Goal: Task Accomplishment & Management: Complete application form

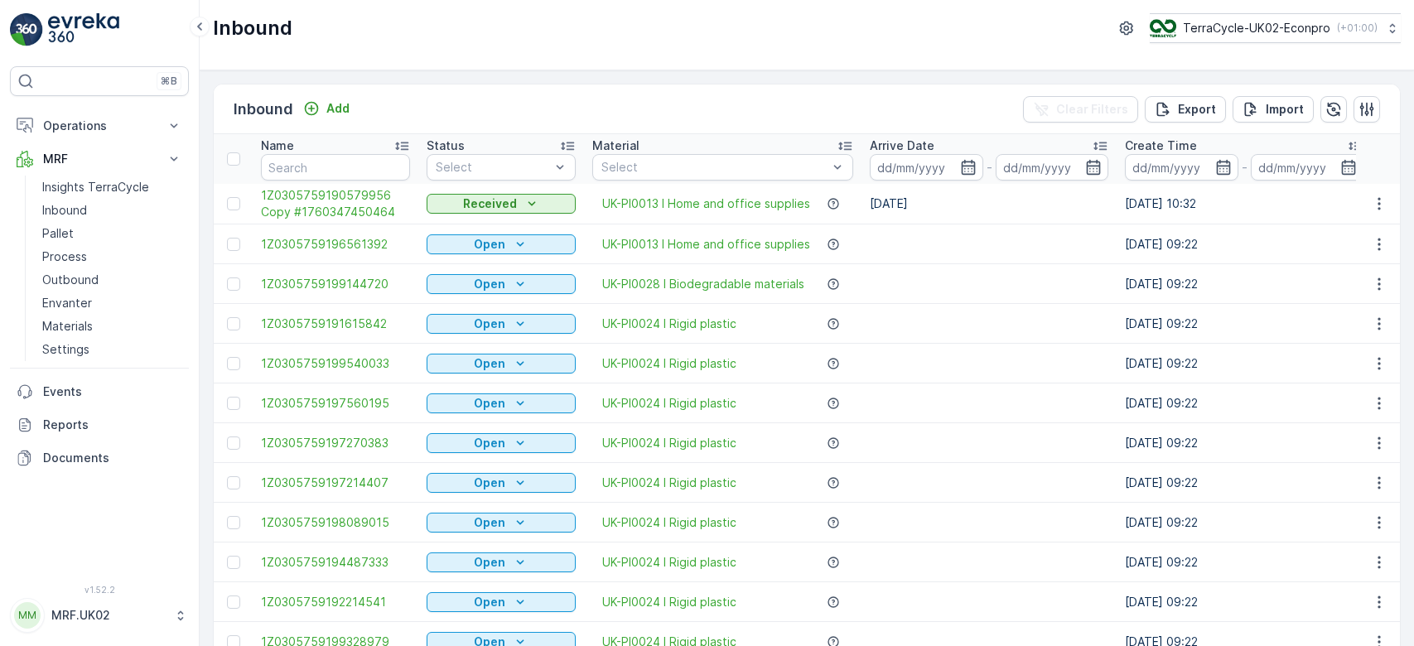
click at [93, 229] on link "Pallet" at bounding box center [112, 233] width 153 height 23
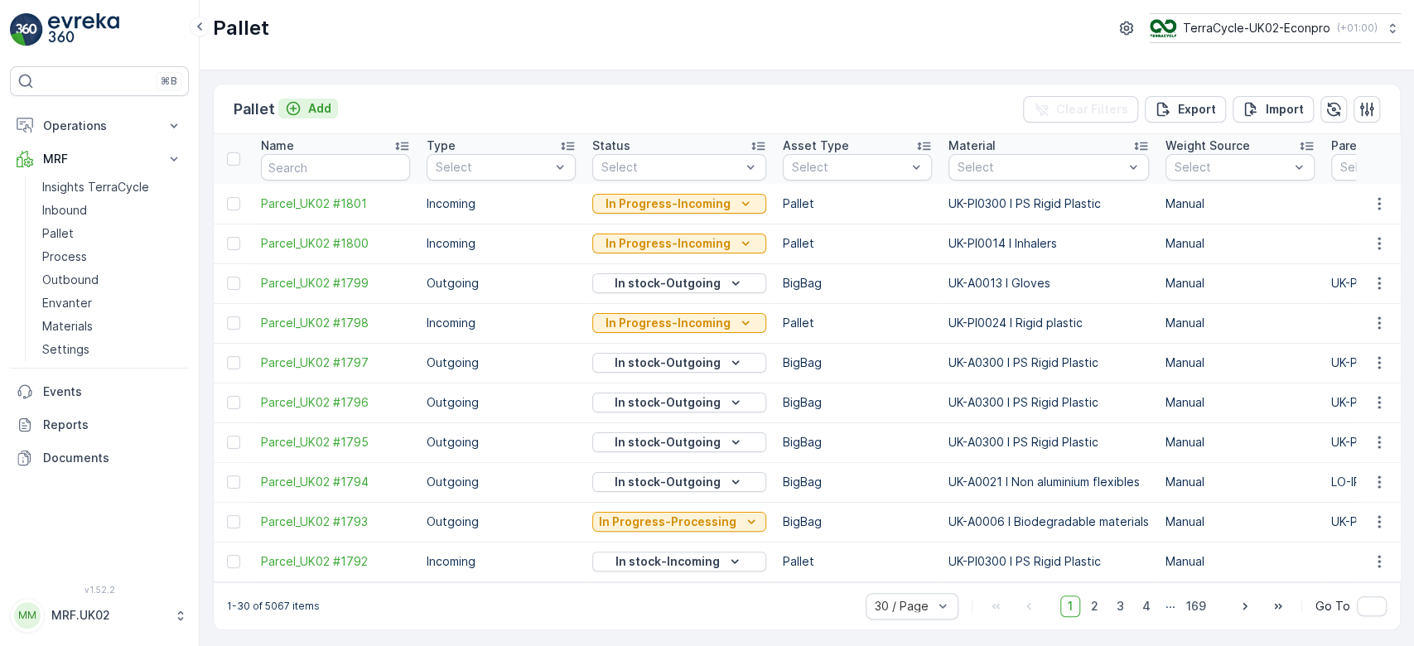
click at [324, 107] on p "Add" at bounding box center [319, 108] width 23 height 17
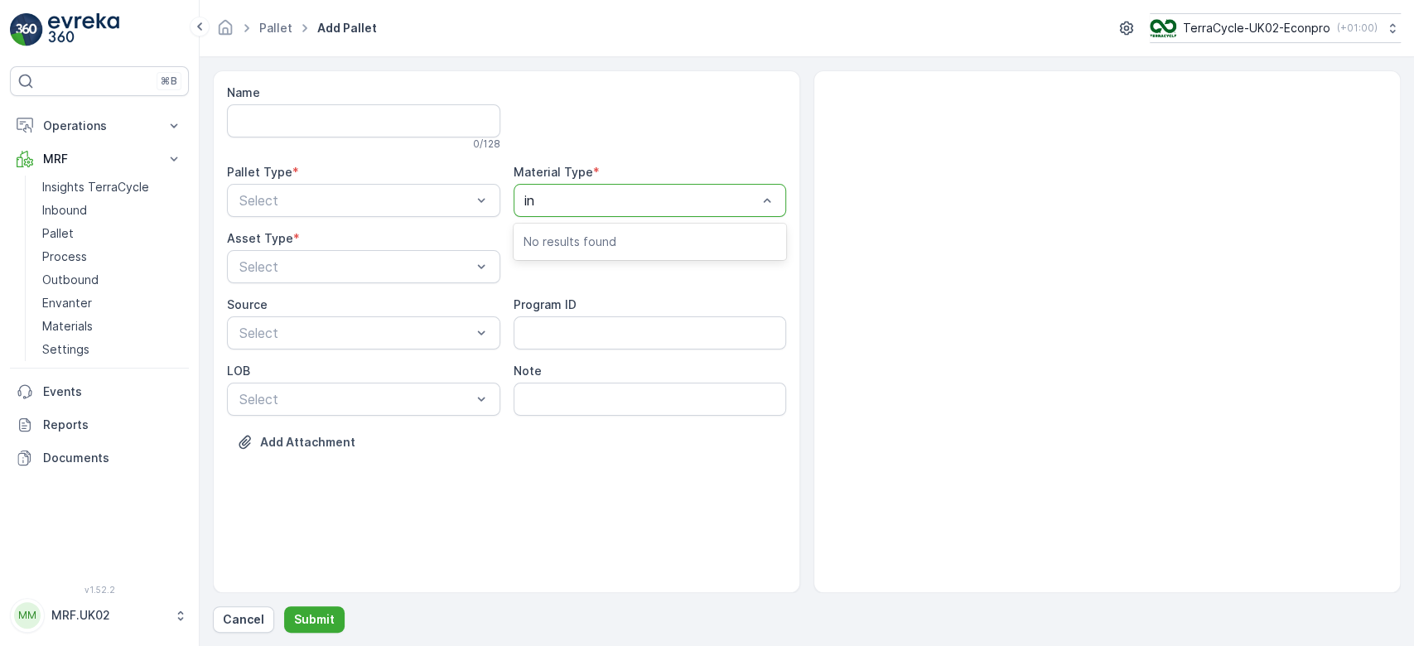
type input "[MEDICAL_DATA]"
click at [624, 199] on div at bounding box center [641, 200] width 235 height 15
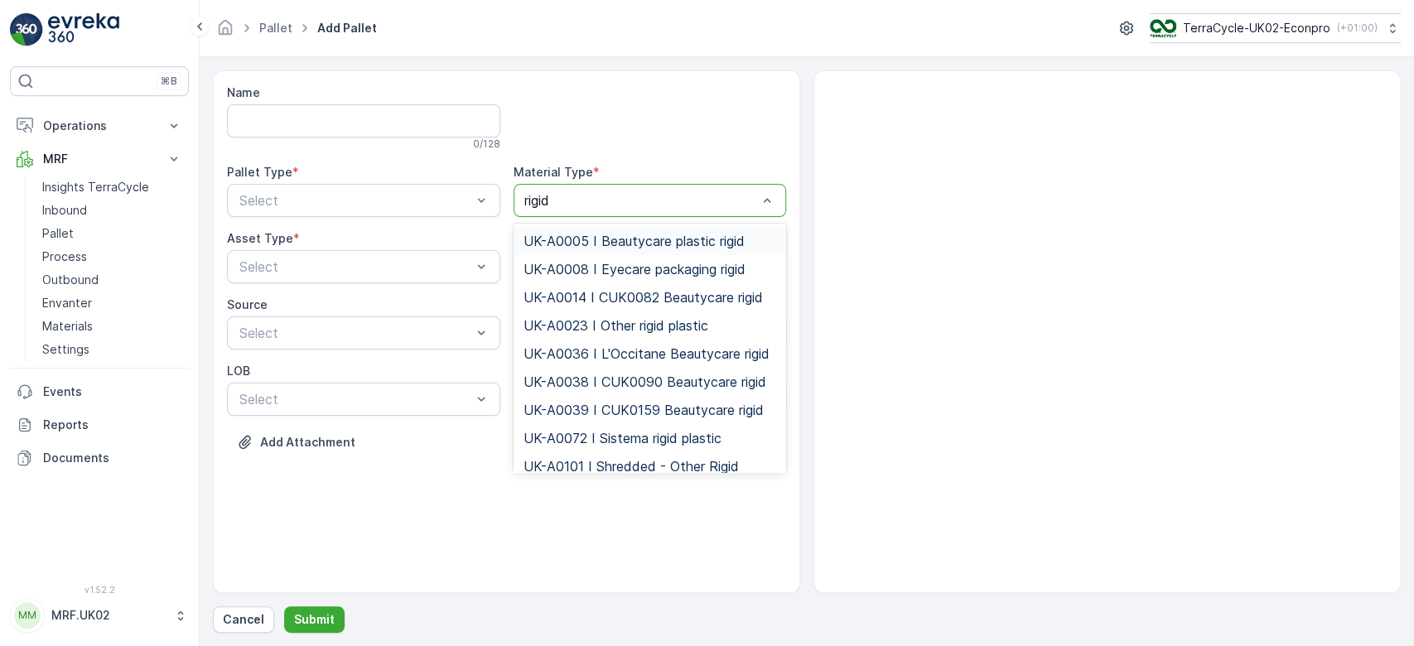
type input "rigid"
click at [634, 322] on span "UK-A0023 I Other rigid plastic" at bounding box center [615, 325] width 185 height 15
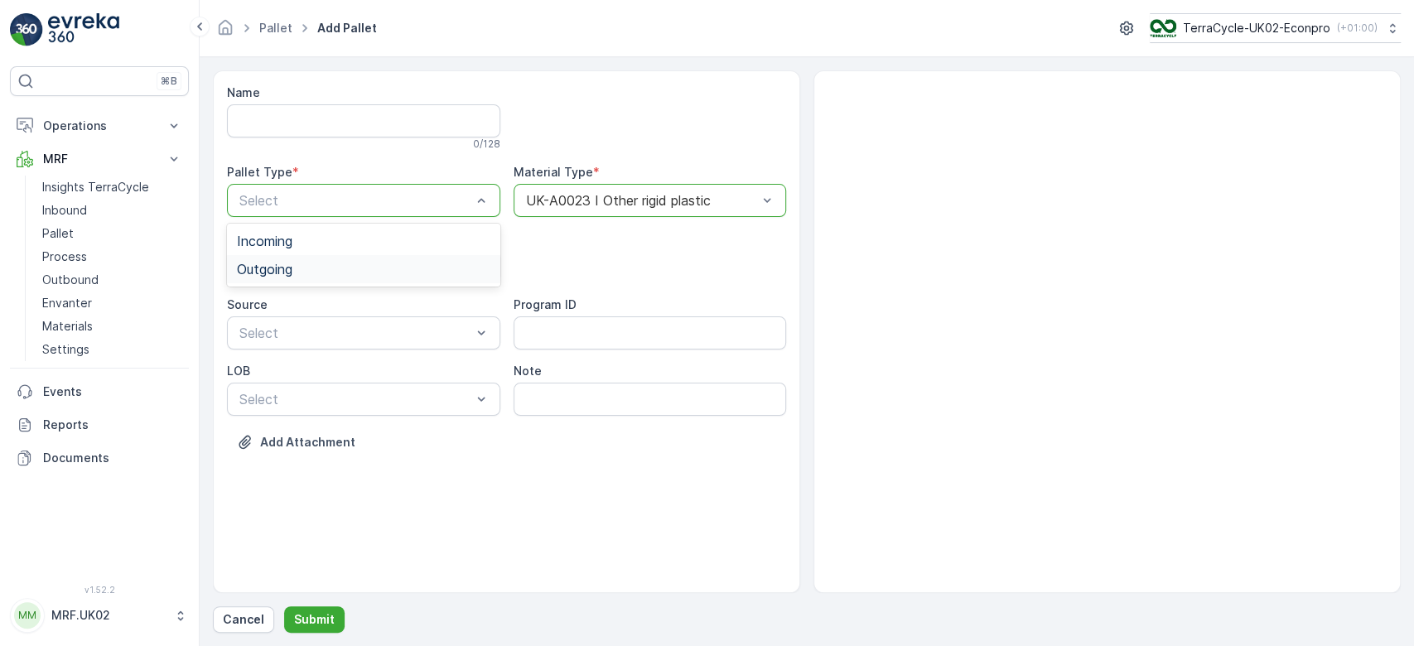
click at [365, 262] on div "Outgoing" at bounding box center [363, 269] width 253 height 15
click at [315, 388] on div "BigBag" at bounding box center [363, 391] width 253 height 15
click at [320, 616] on p "Submit" at bounding box center [314, 619] width 41 height 17
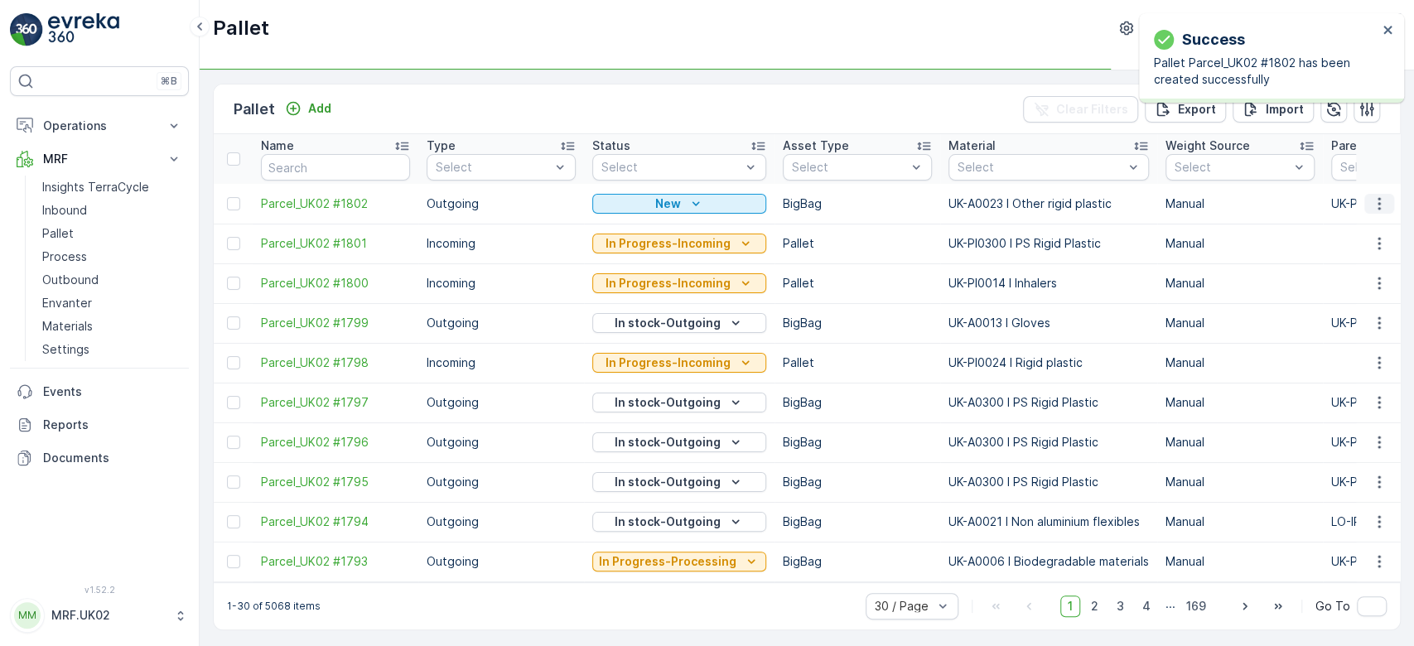
click at [1372, 200] on icon "button" at bounding box center [1379, 203] width 17 height 17
click at [1390, 324] on div "Print QR" at bounding box center [1358, 320] width 109 height 23
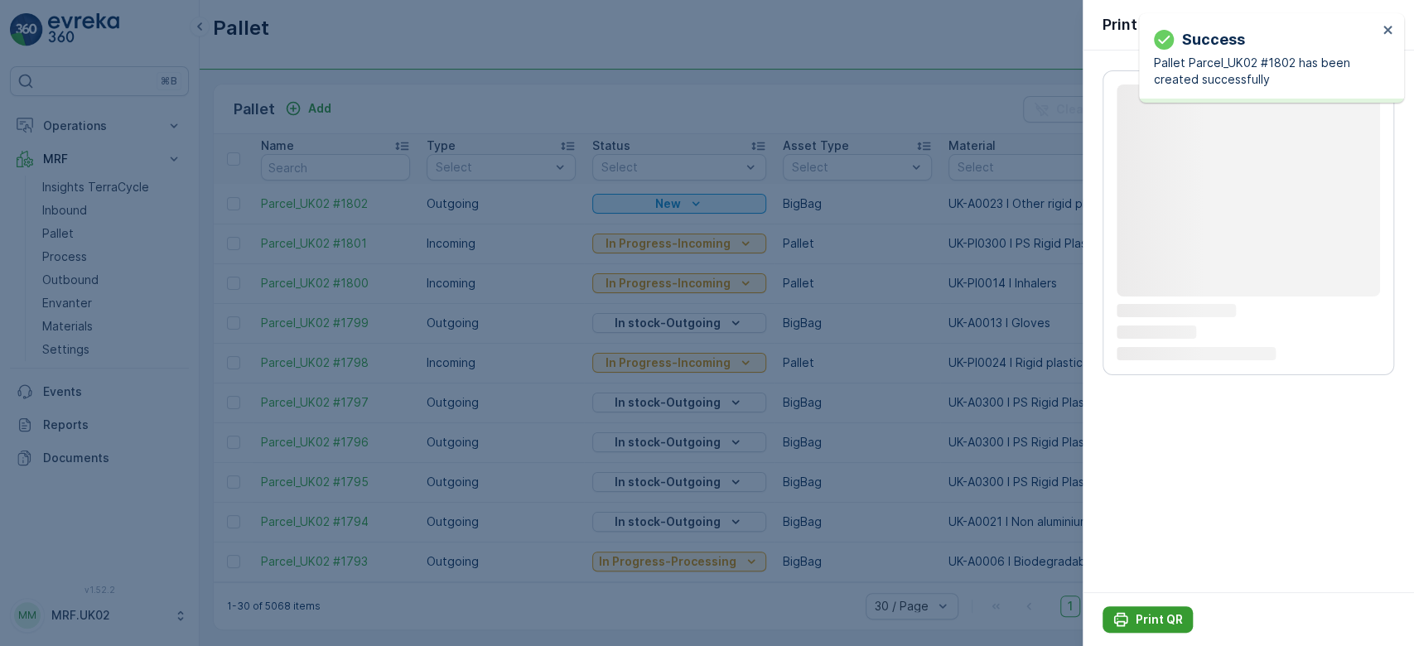
click at [1155, 619] on p "Print QR" at bounding box center [1158, 619] width 47 height 17
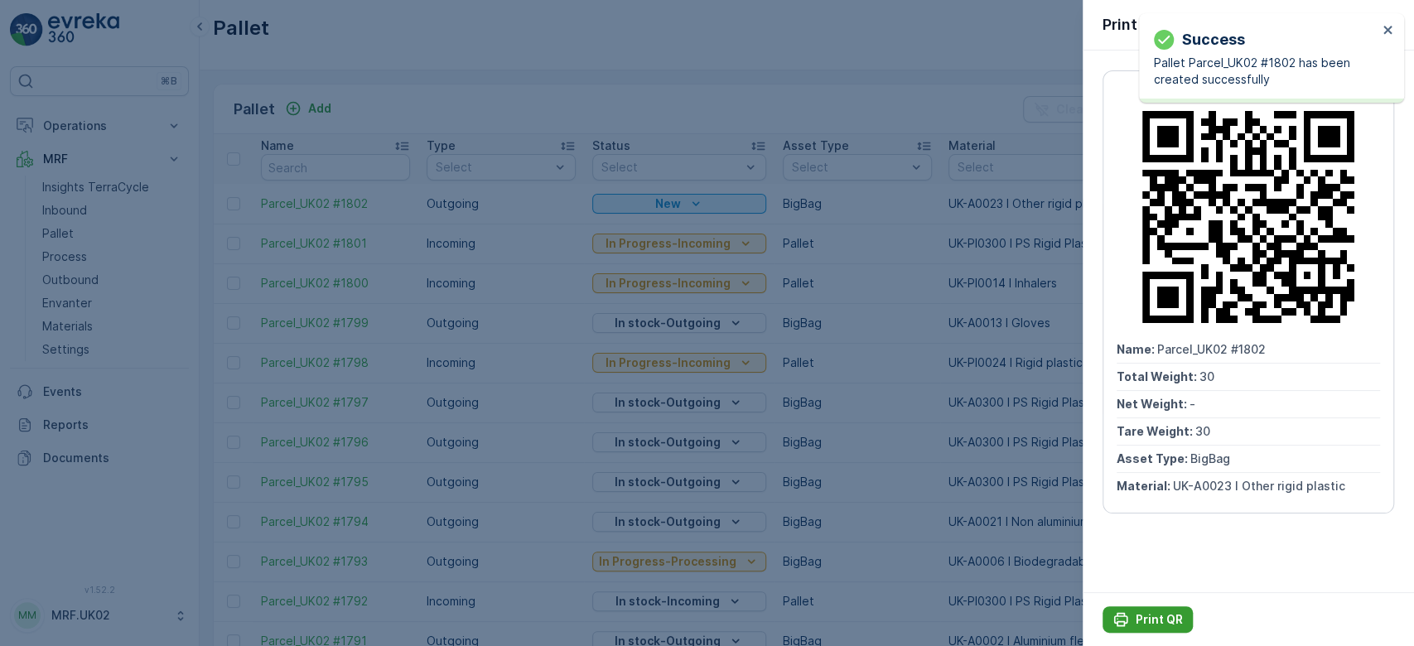
click at [1155, 619] on p "Print QR" at bounding box center [1158, 619] width 47 height 17
drag, startPoint x: 1155, startPoint y: 619, endPoint x: 67, endPoint y: 209, distance: 1162.8
click at [67, 209] on div at bounding box center [707, 323] width 1414 height 646
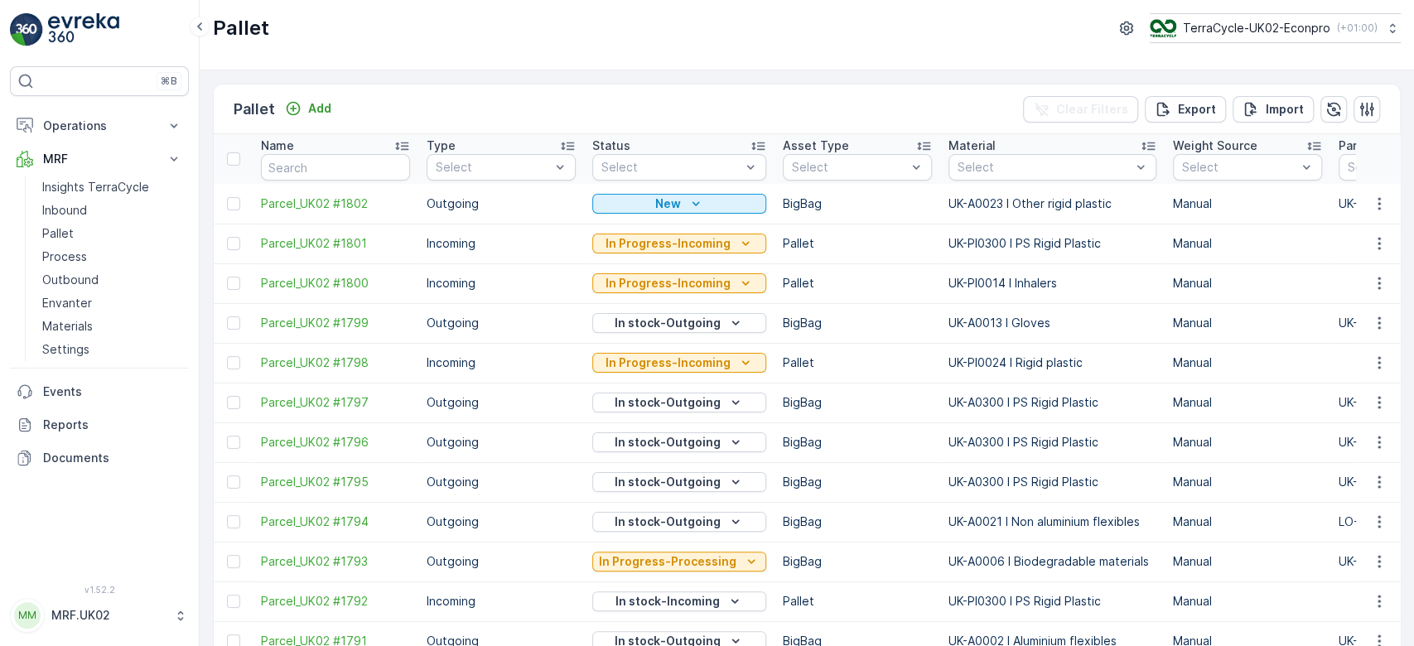
click at [67, 209] on p "Inbound" at bounding box center [64, 210] width 45 height 17
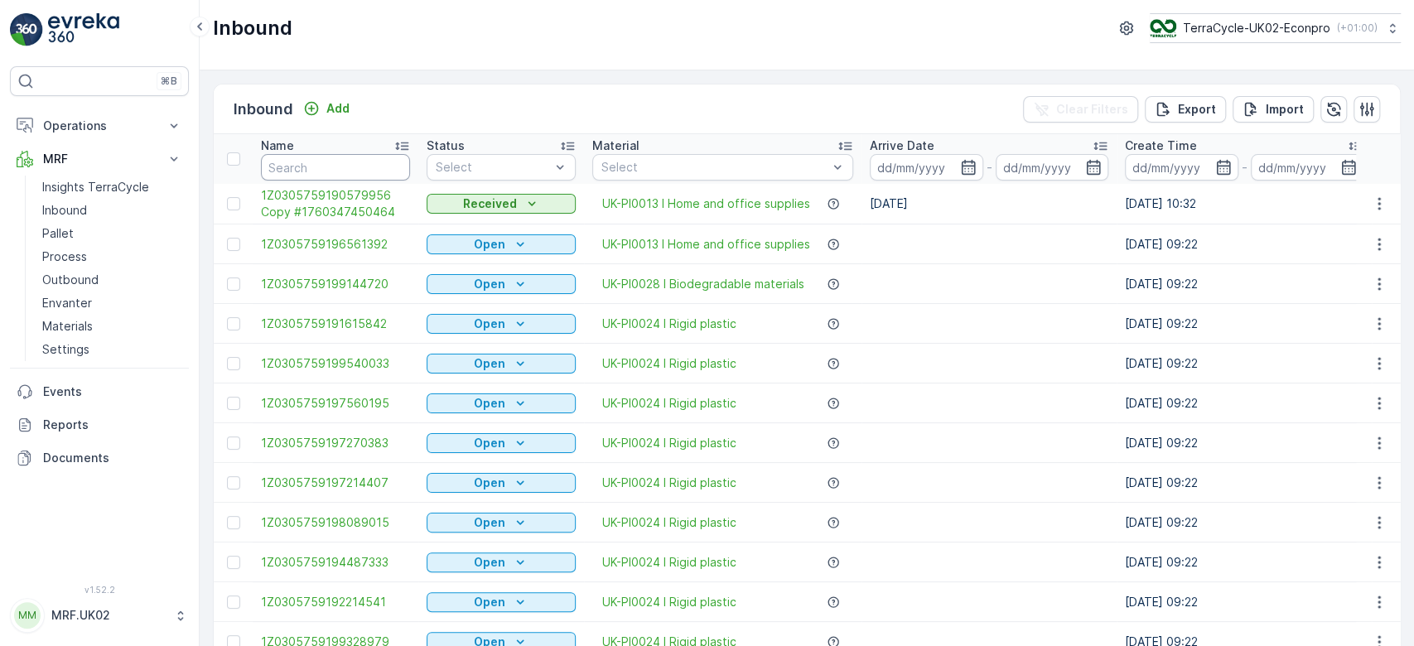
click at [291, 172] on input "text" at bounding box center [335, 167] width 149 height 26
click at [119, 255] on link "Process" at bounding box center [112, 256] width 153 height 23
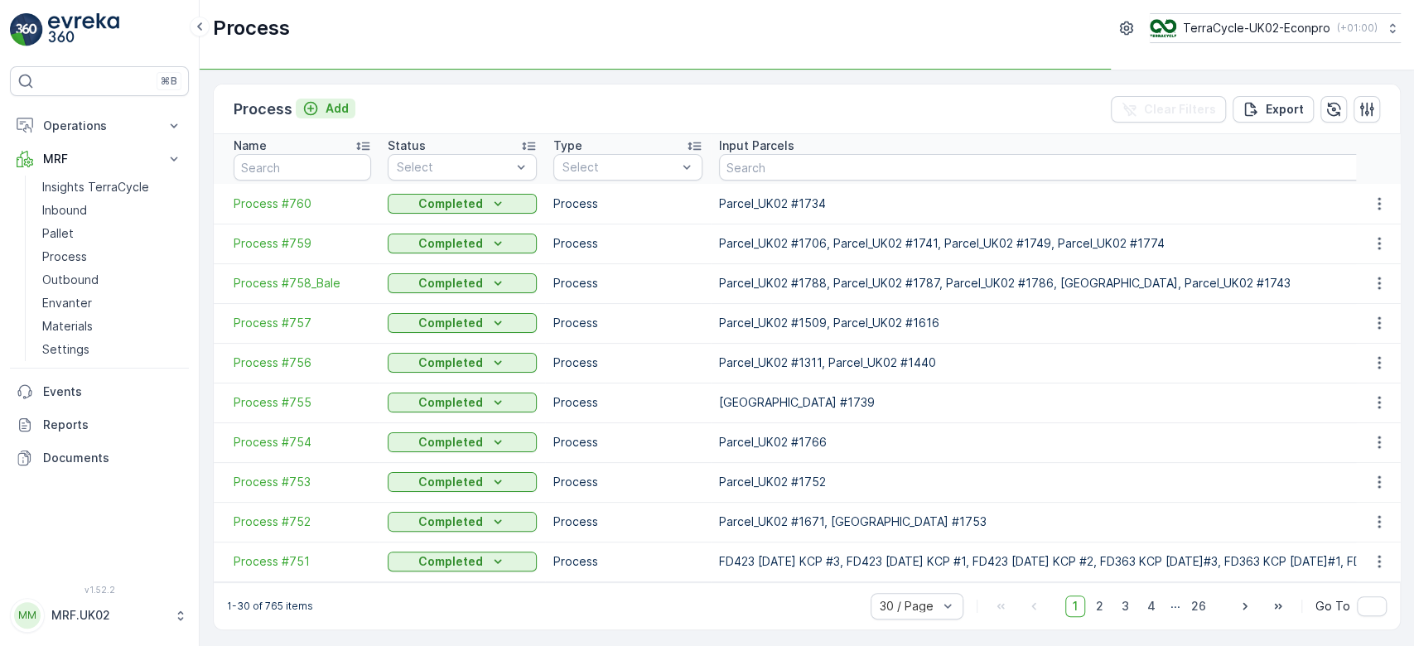
click at [338, 101] on p "Add" at bounding box center [336, 108] width 23 height 17
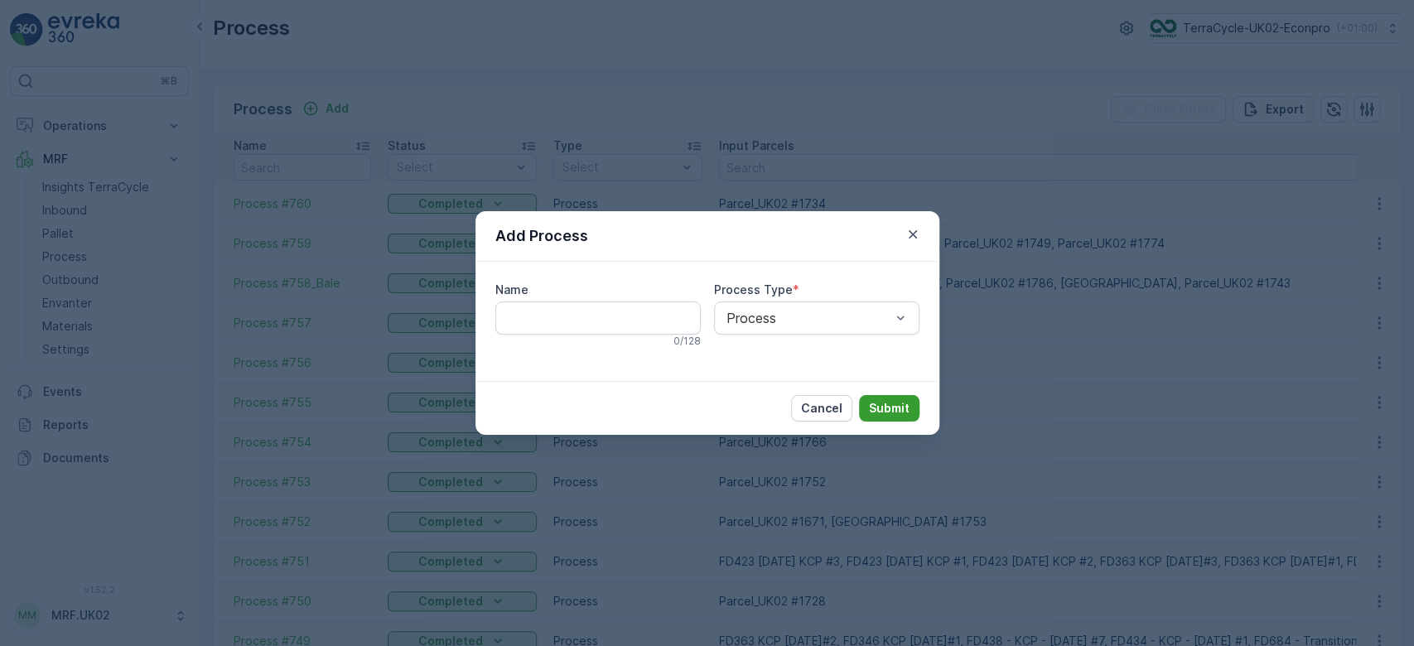
click at [883, 401] on p "Submit" at bounding box center [889, 408] width 41 height 17
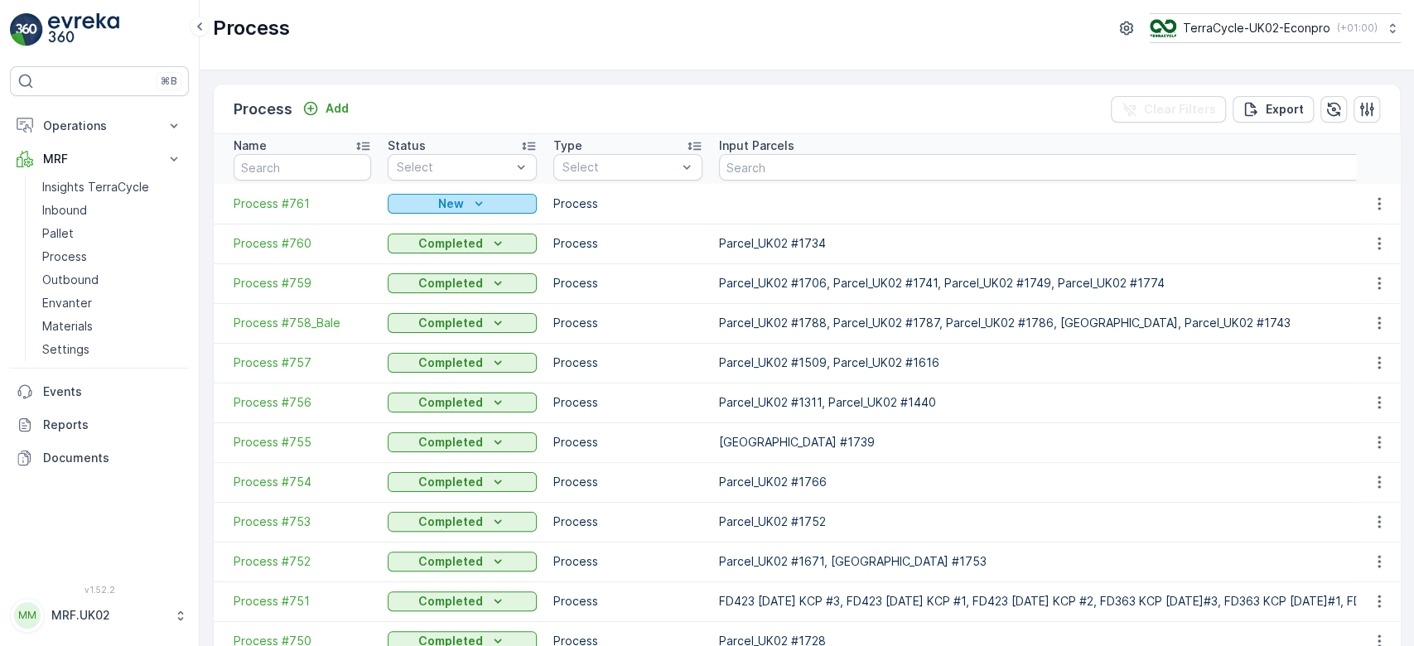
click at [456, 195] on p "New" at bounding box center [451, 203] width 26 height 17
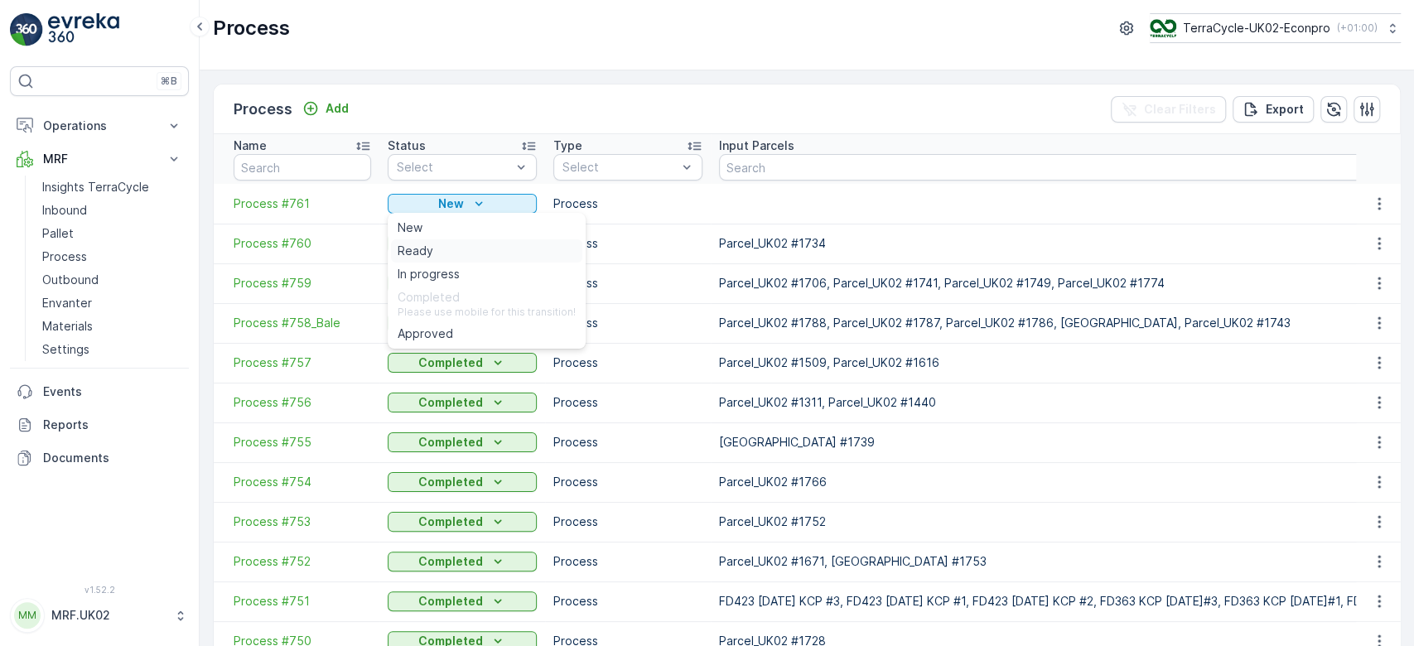
click at [431, 248] on span "Ready" at bounding box center [415, 251] width 36 height 17
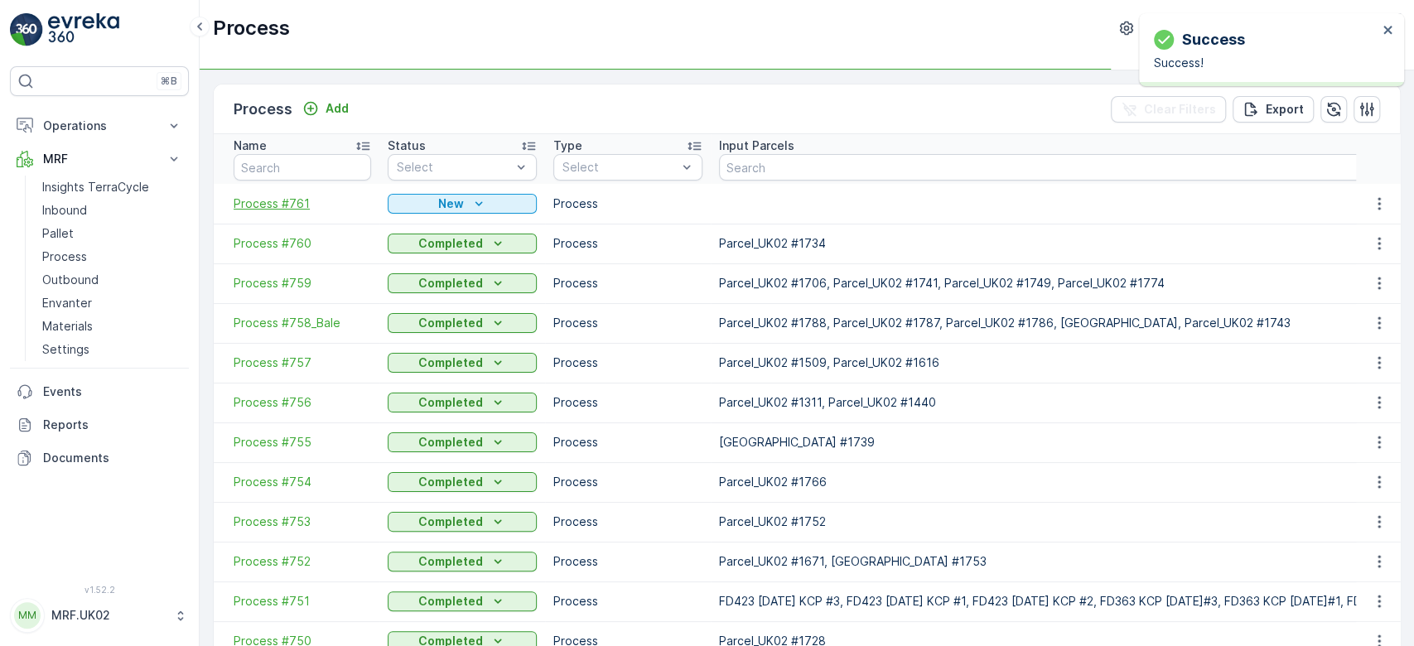
click at [296, 202] on span "Process #761" at bounding box center [302, 203] width 137 height 17
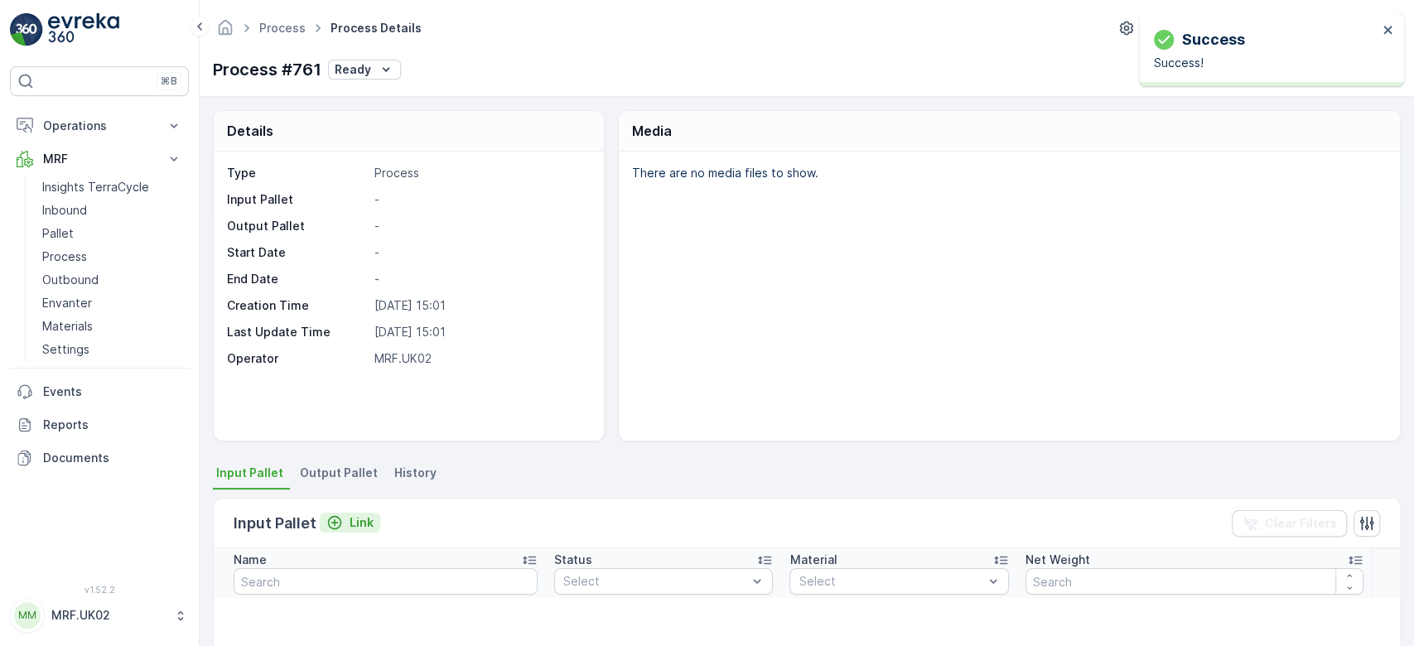
click at [359, 521] on p "Link" at bounding box center [361, 522] width 24 height 17
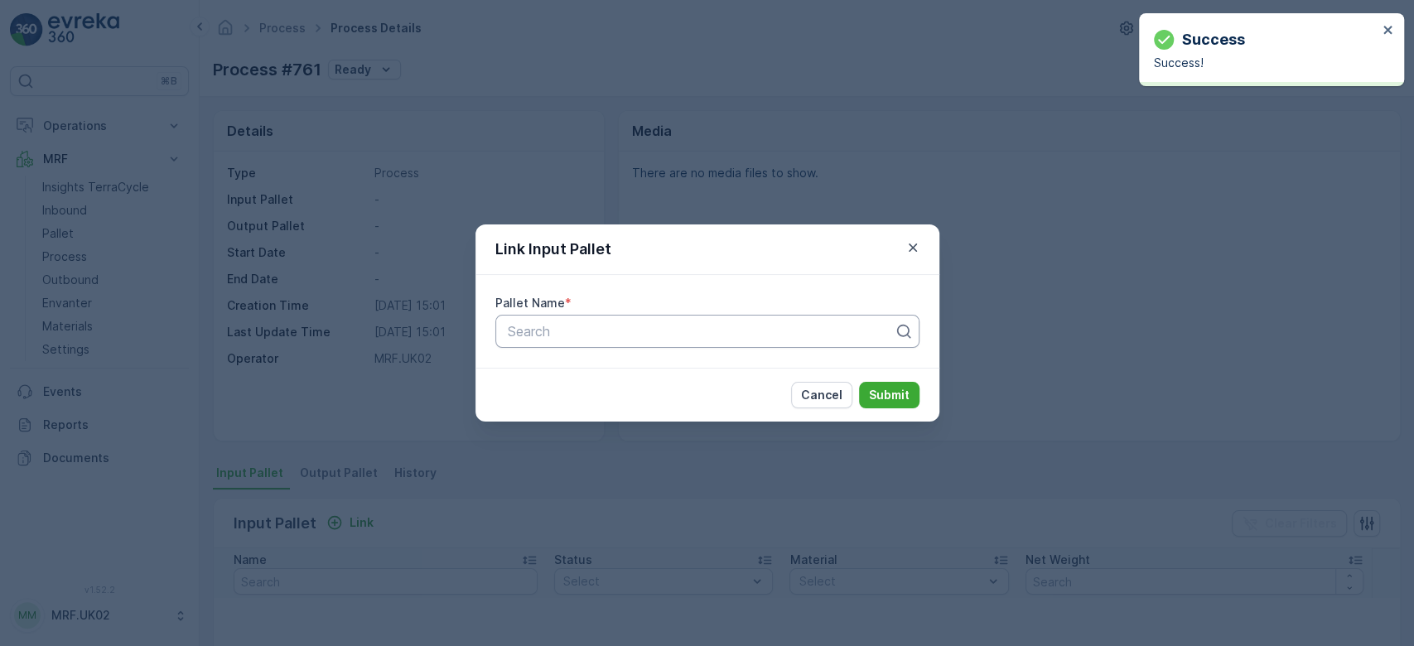
click at [532, 341] on div "Search" at bounding box center [707, 331] width 424 height 33
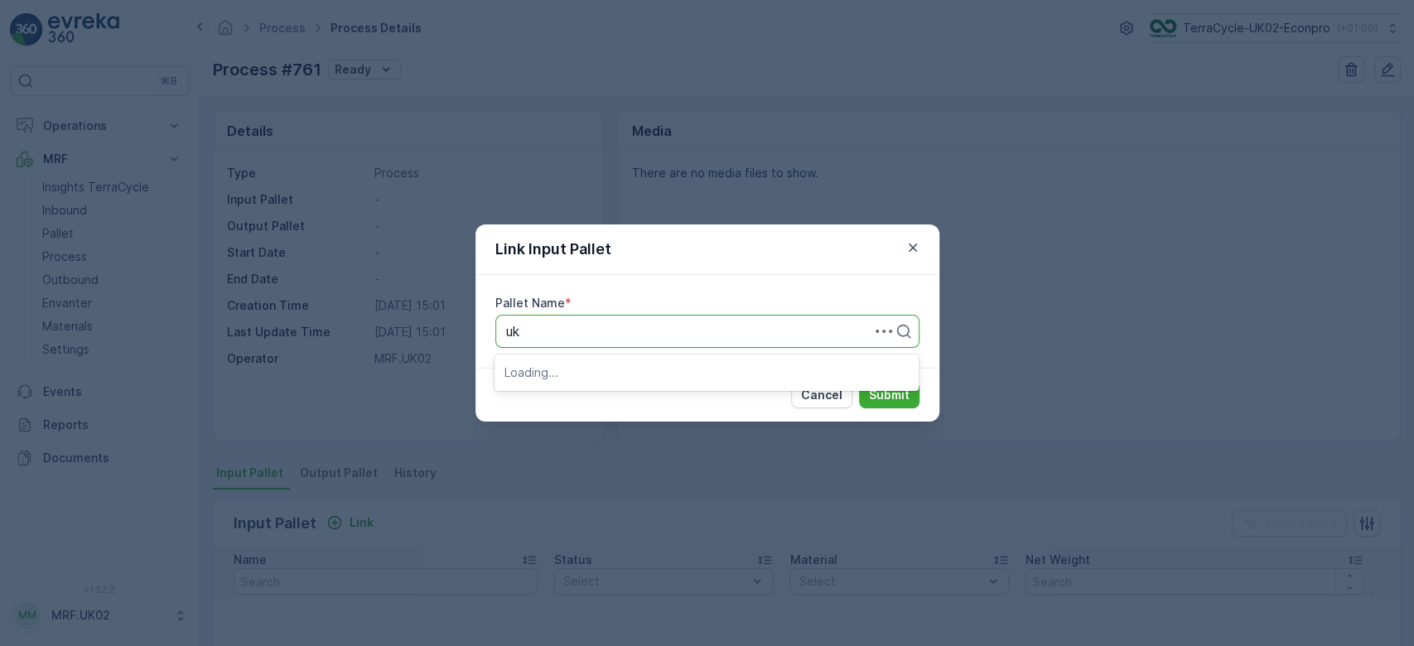
type input "u"
type input "1290"
click at [593, 400] on span "Parcel_UK02 #1290" at bounding box center [564, 400] width 121 height 15
click at [888, 393] on p "Submit" at bounding box center [889, 395] width 41 height 17
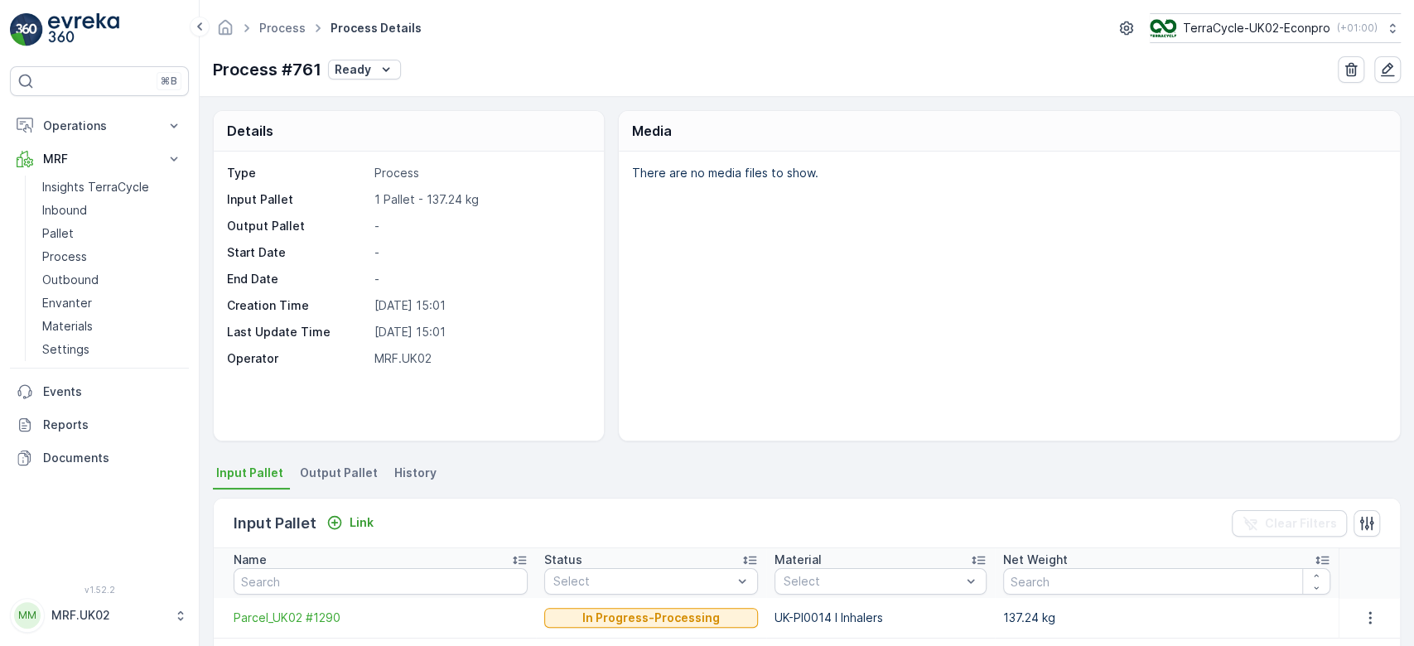
click at [331, 470] on span "Output Pallet" at bounding box center [339, 473] width 78 height 17
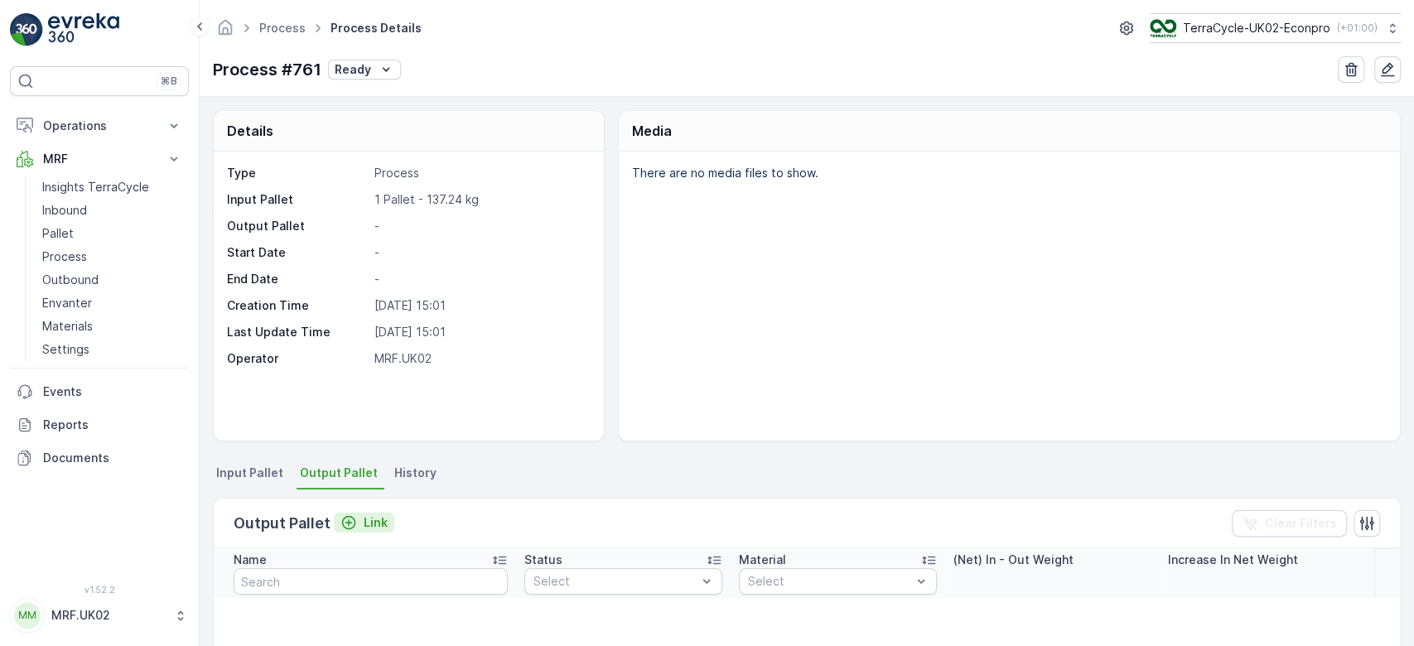
click at [368, 523] on p "Link" at bounding box center [376, 522] width 24 height 17
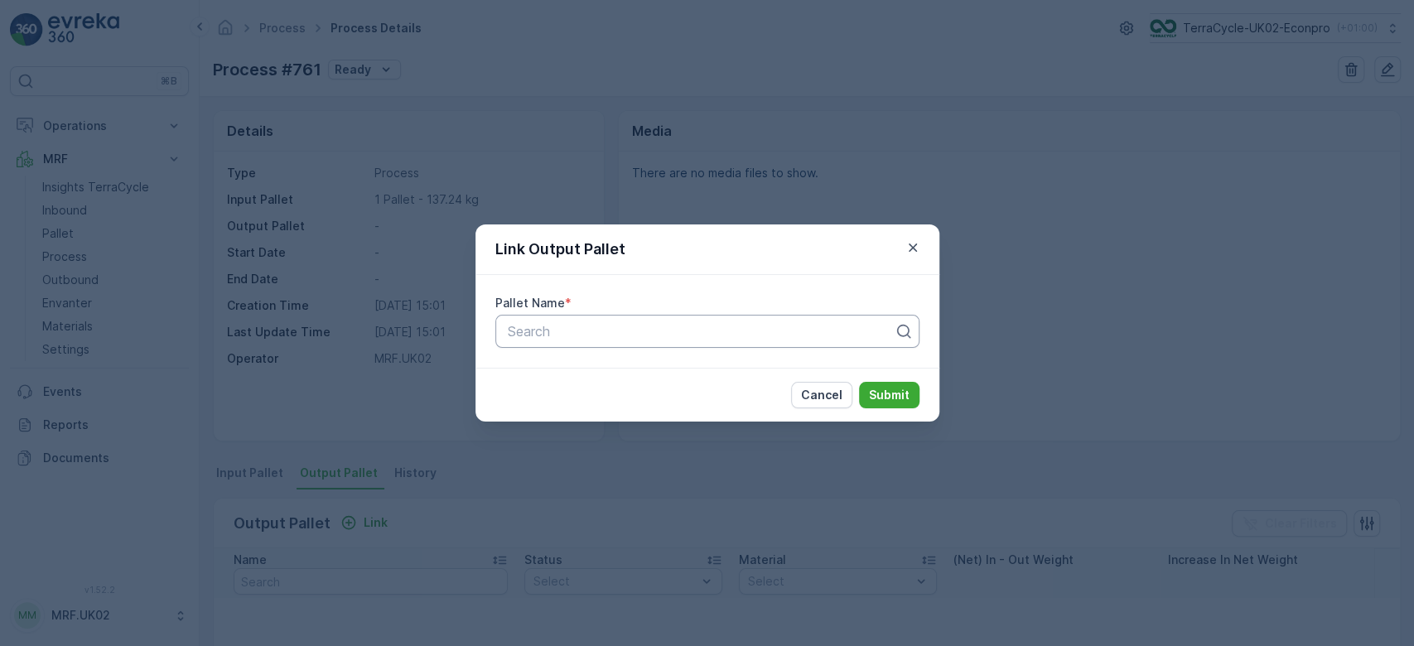
click at [585, 327] on div at bounding box center [700, 331] width 389 height 15
type input "580"
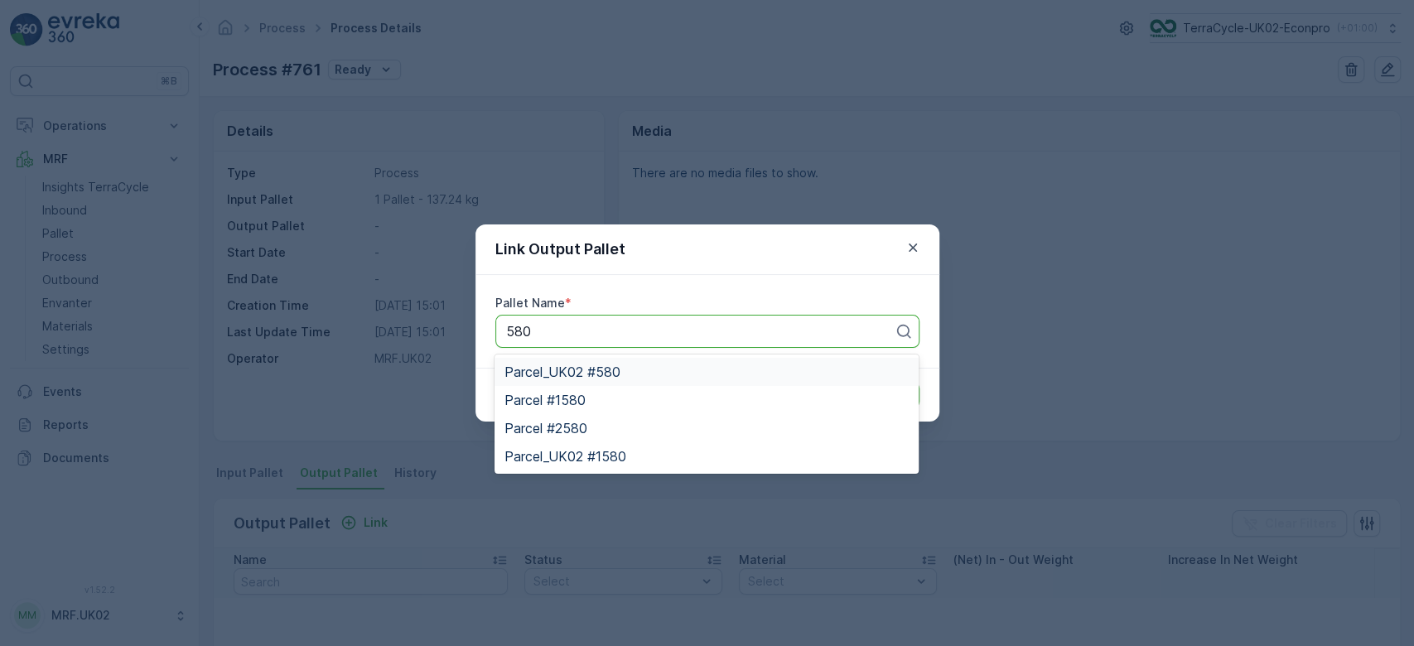
click at [596, 369] on span "Parcel_UK02 #580" at bounding box center [562, 371] width 116 height 15
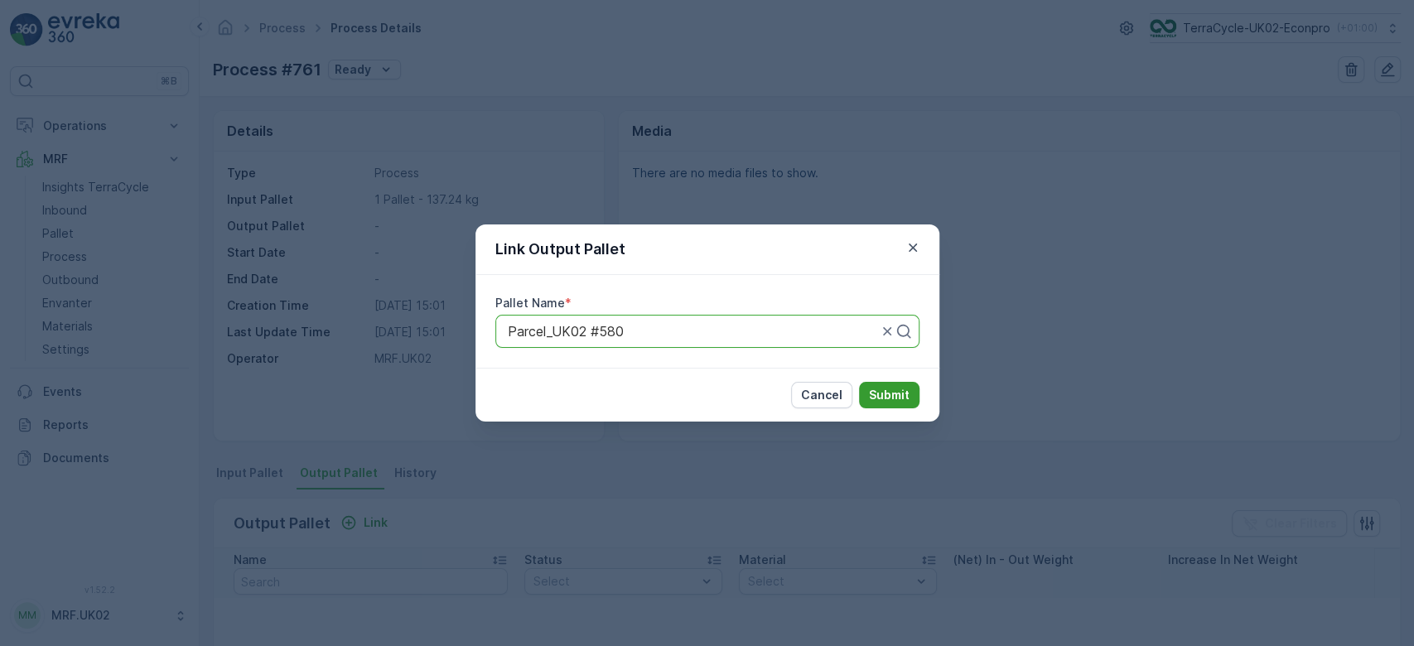
click at [894, 391] on p "Submit" at bounding box center [889, 395] width 41 height 17
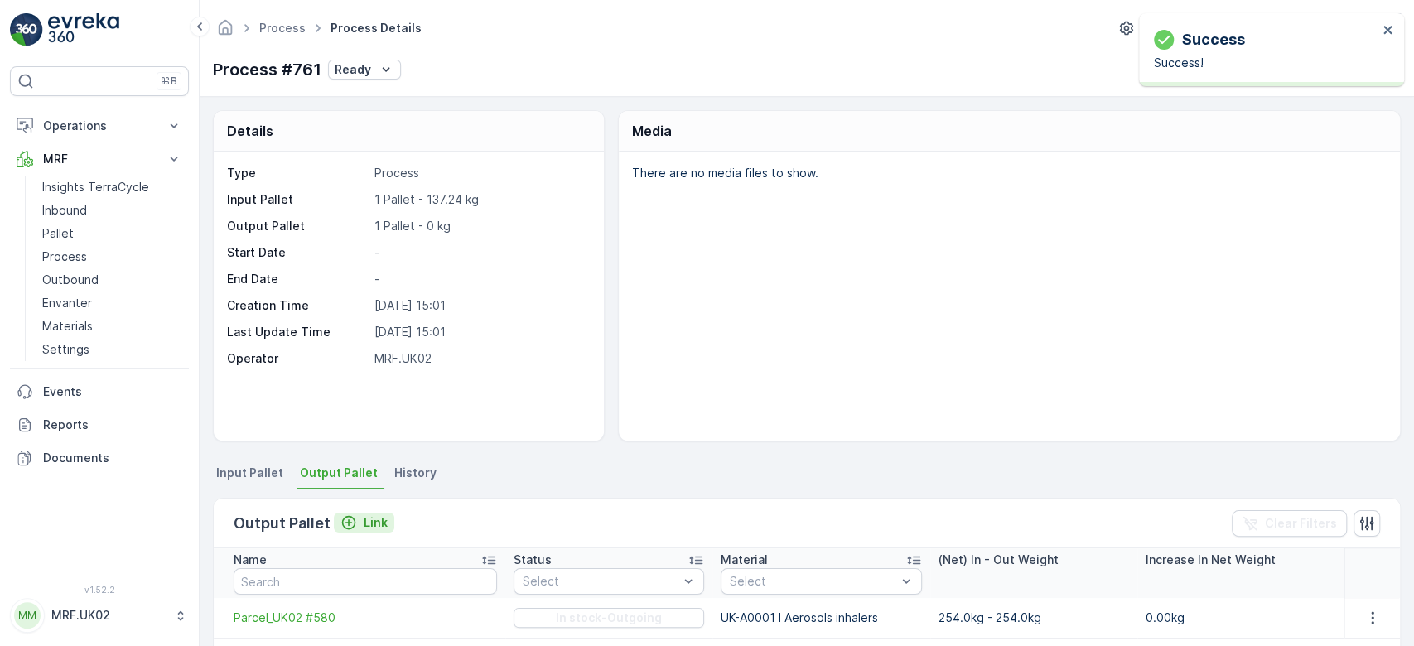
click at [369, 523] on p "Link" at bounding box center [376, 522] width 24 height 17
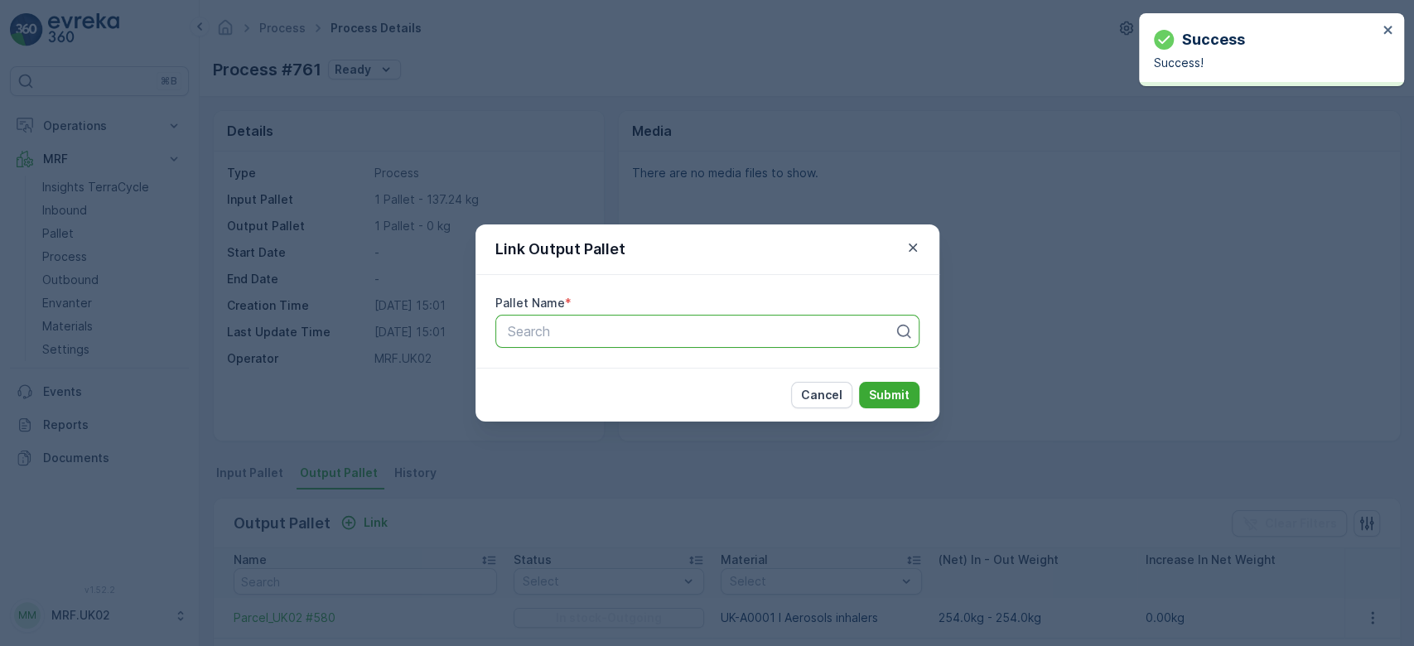
click at [583, 335] on div at bounding box center [700, 331] width 389 height 15
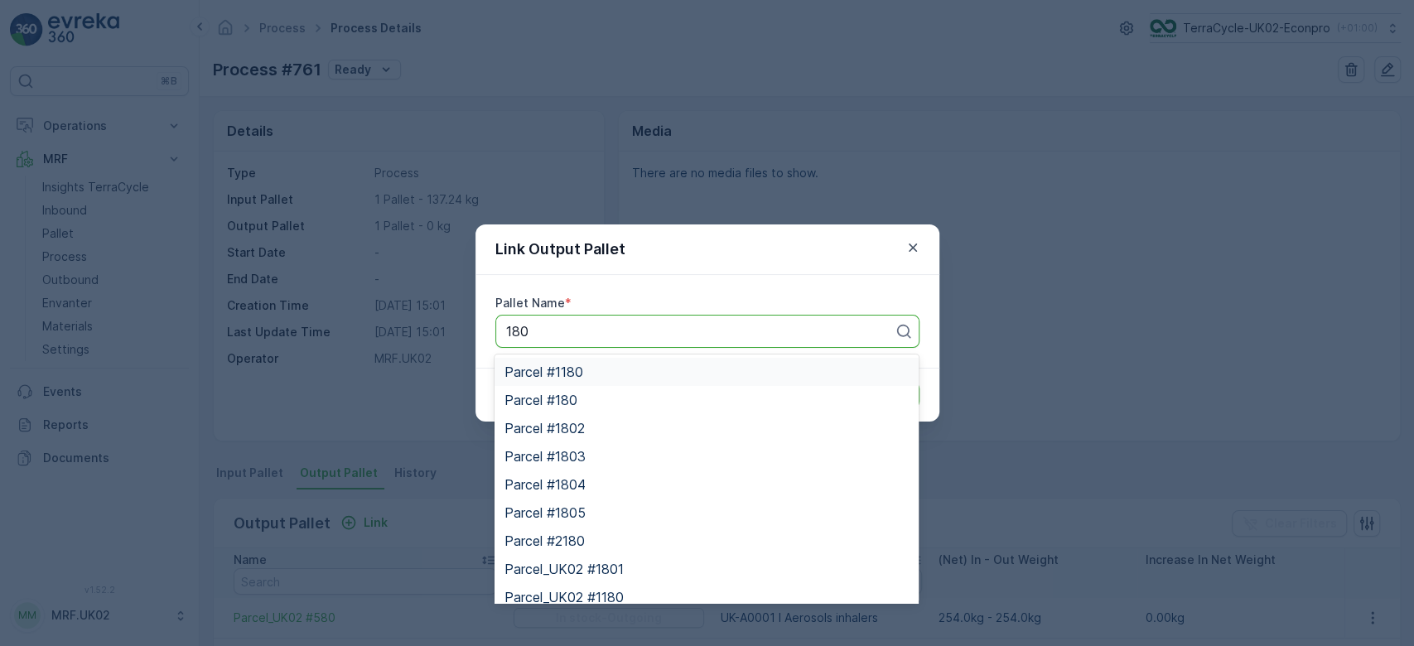
type input "1802"
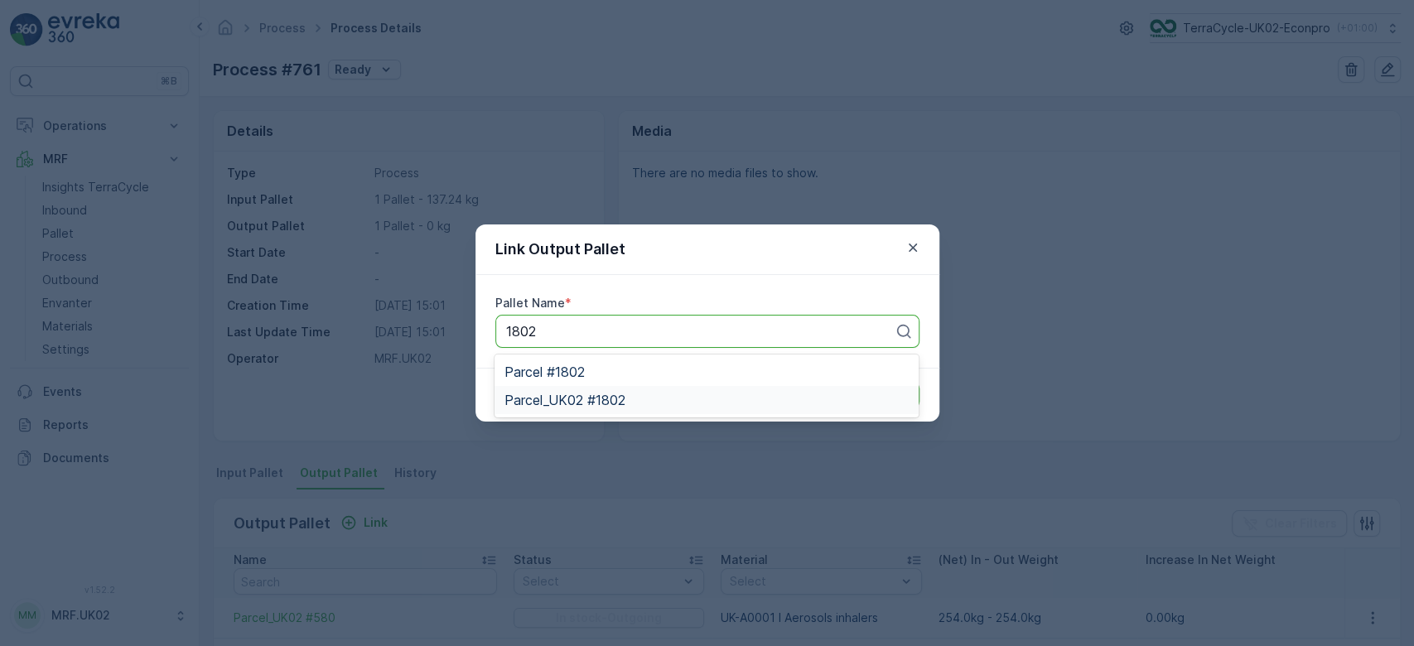
click at [644, 399] on div "Parcel_UK02 #1802" at bounding box center [706, 400] width 404 height 15
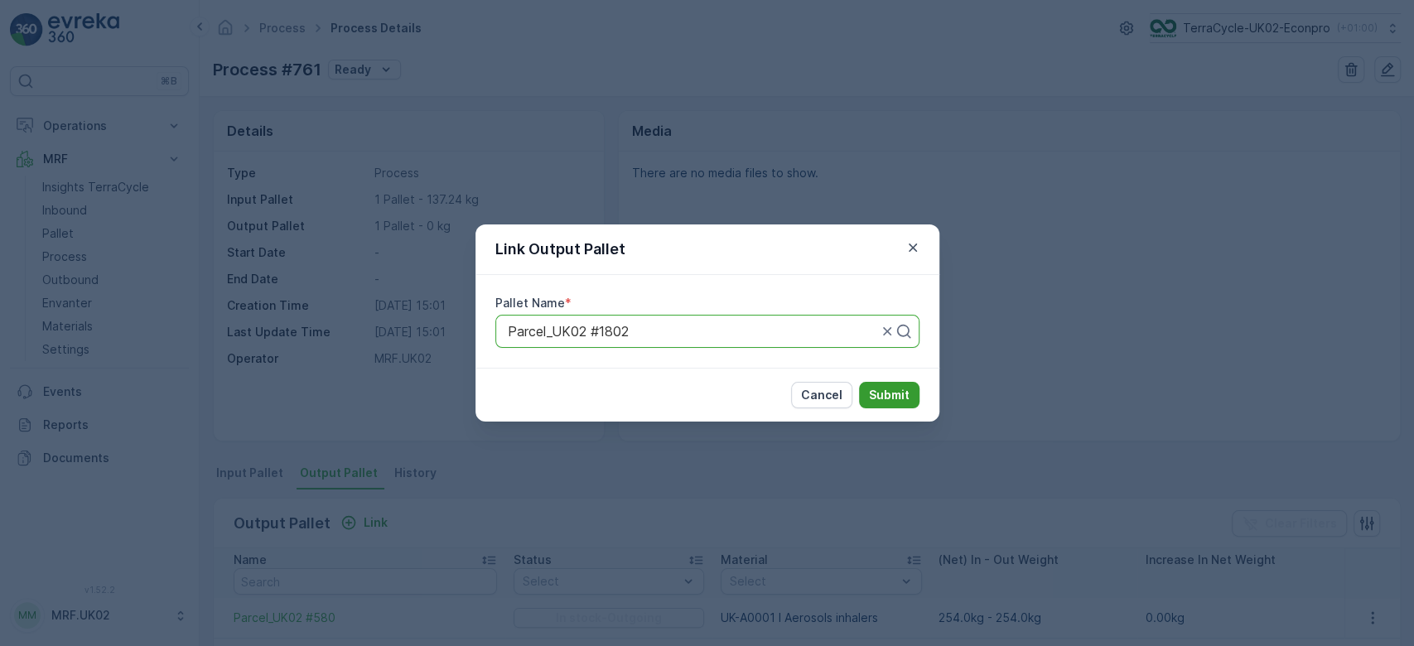
click at [889, 389] on p "Submit" at bounding box center [889, 395] width 41 height 17
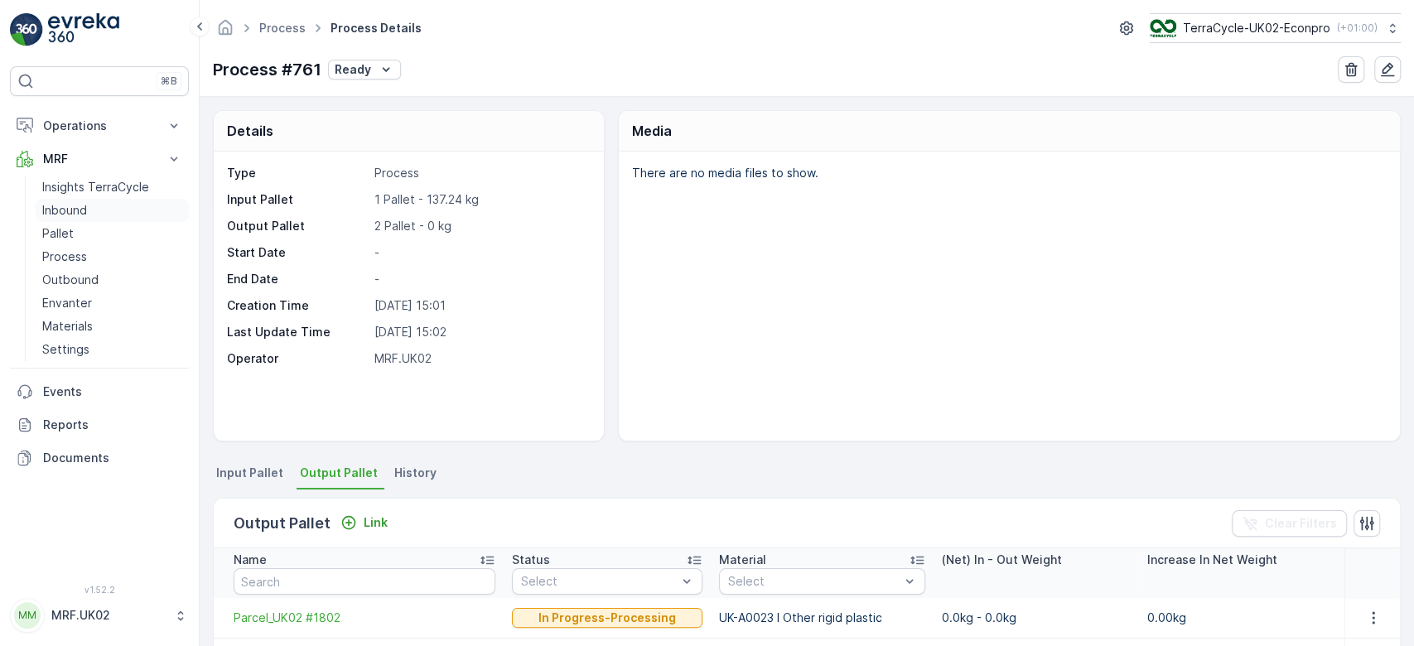
click at [79, 206] on p "Inbound" at bounding box center [64, 210] width 45 height 17
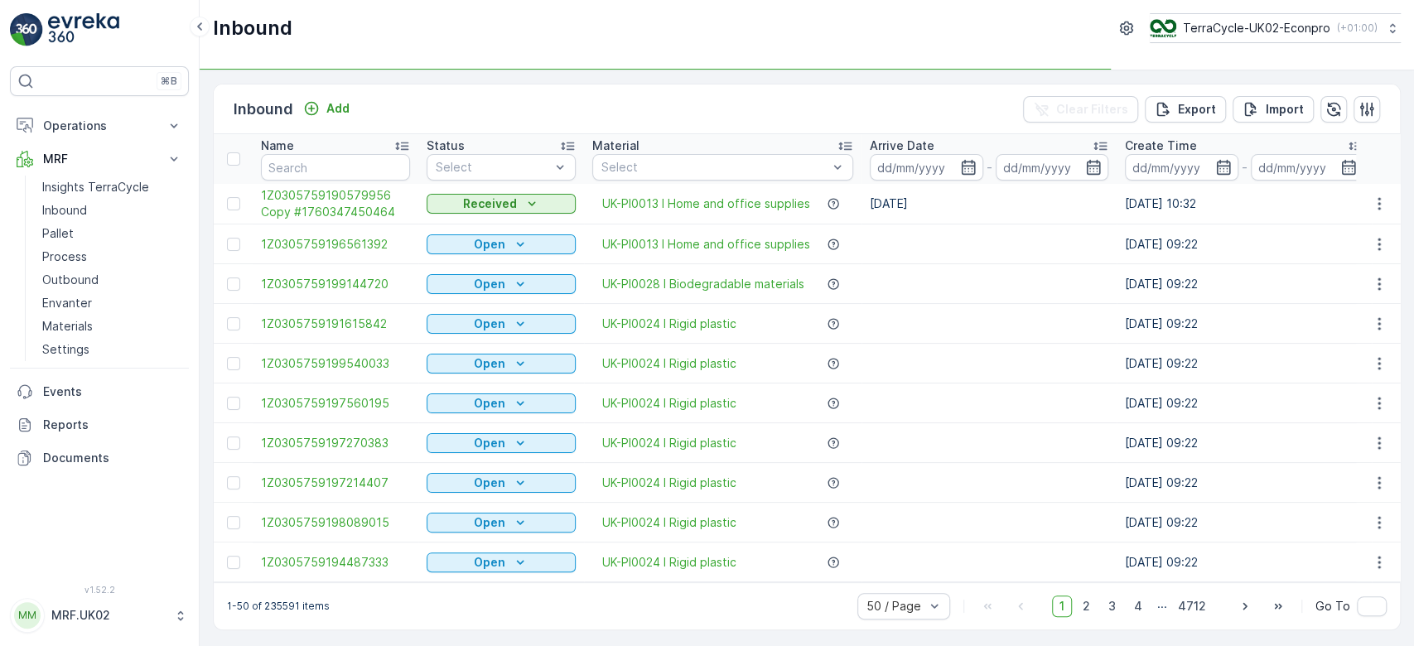
click at [514, 99] on div "Inbound Add Clear Filters Export Import" at bounding box center [807, 109] width 1186 height 50
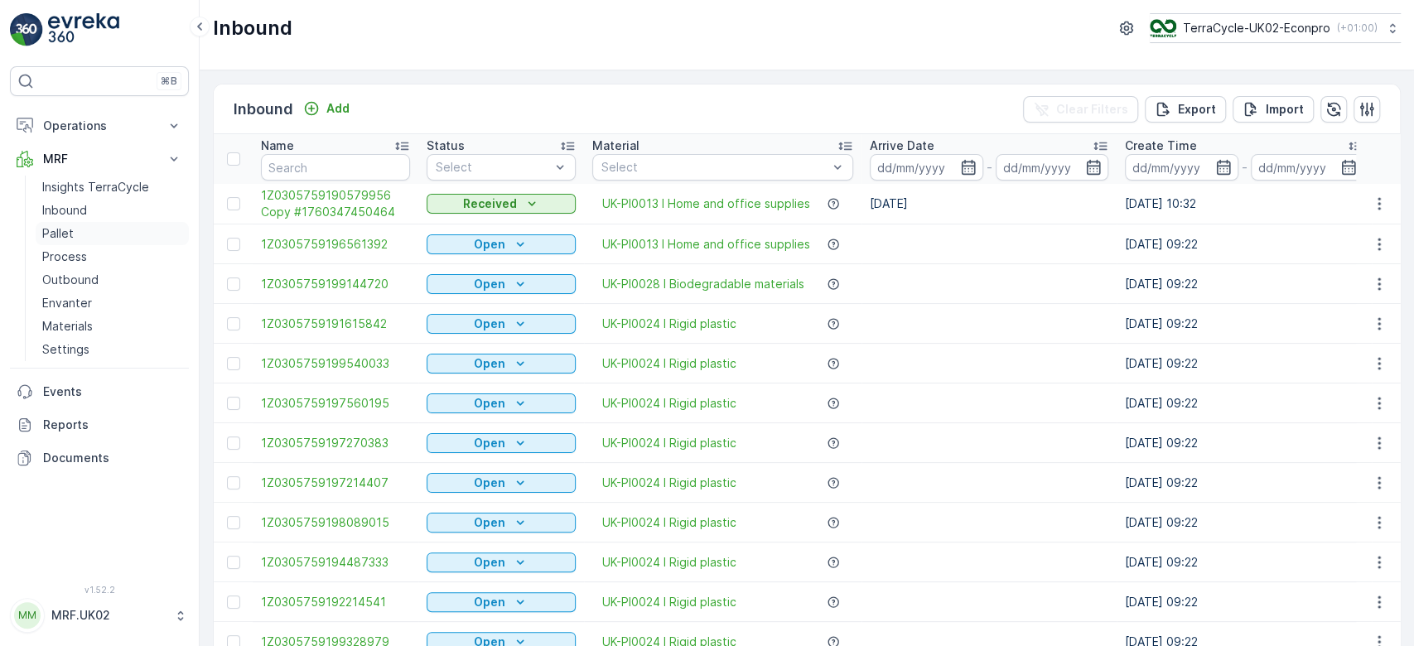
click at [106, 222] on link "Pallet" at bounding box center [112, 233] width 153 height 23
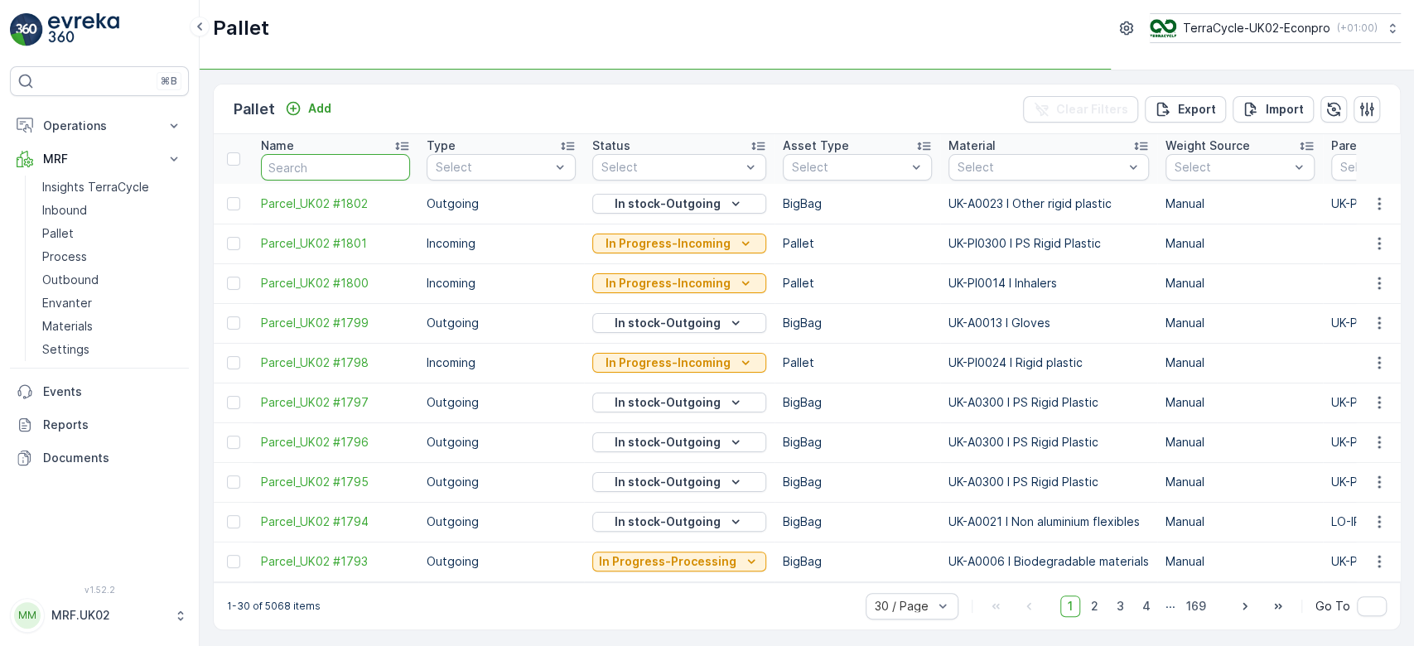
click at [297, 168] on input "text" at bounding box center [335, 167] width 149 height 26
type input "1771"
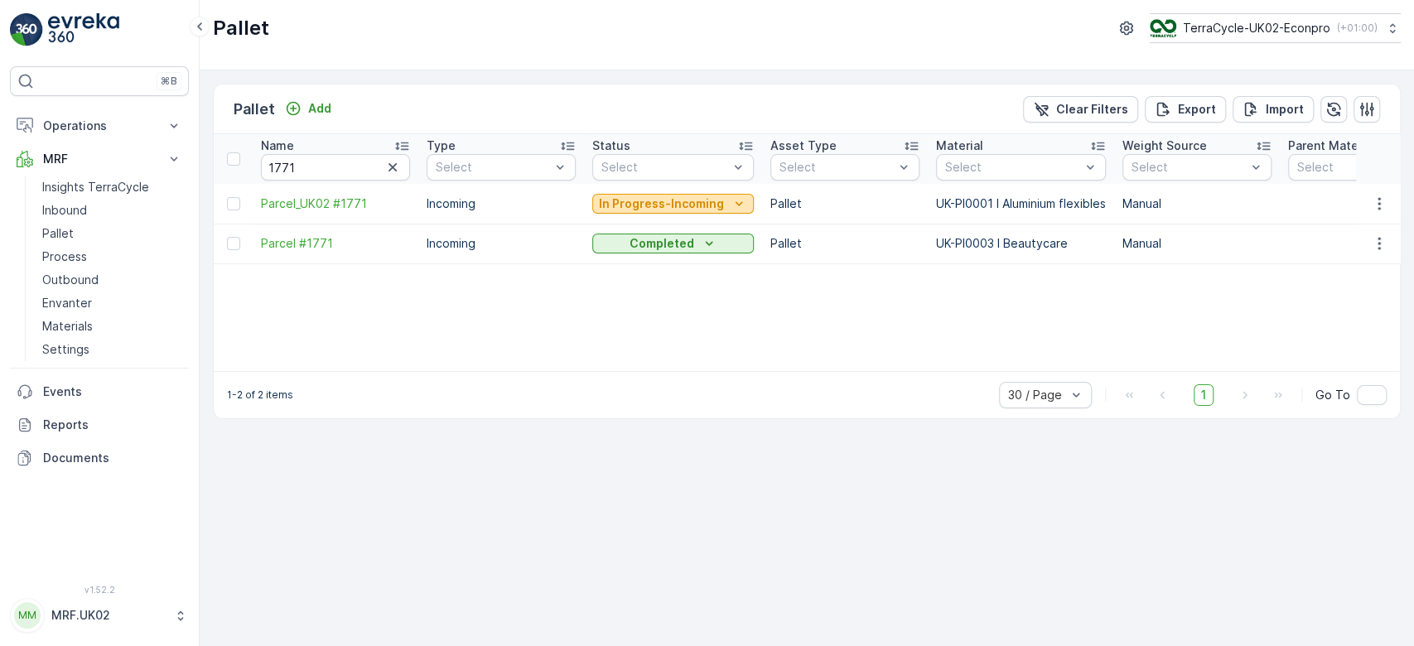
click at [689, 212] on button "In Progress-Incoming" at bounding box center [672, 204] width 161 height 20
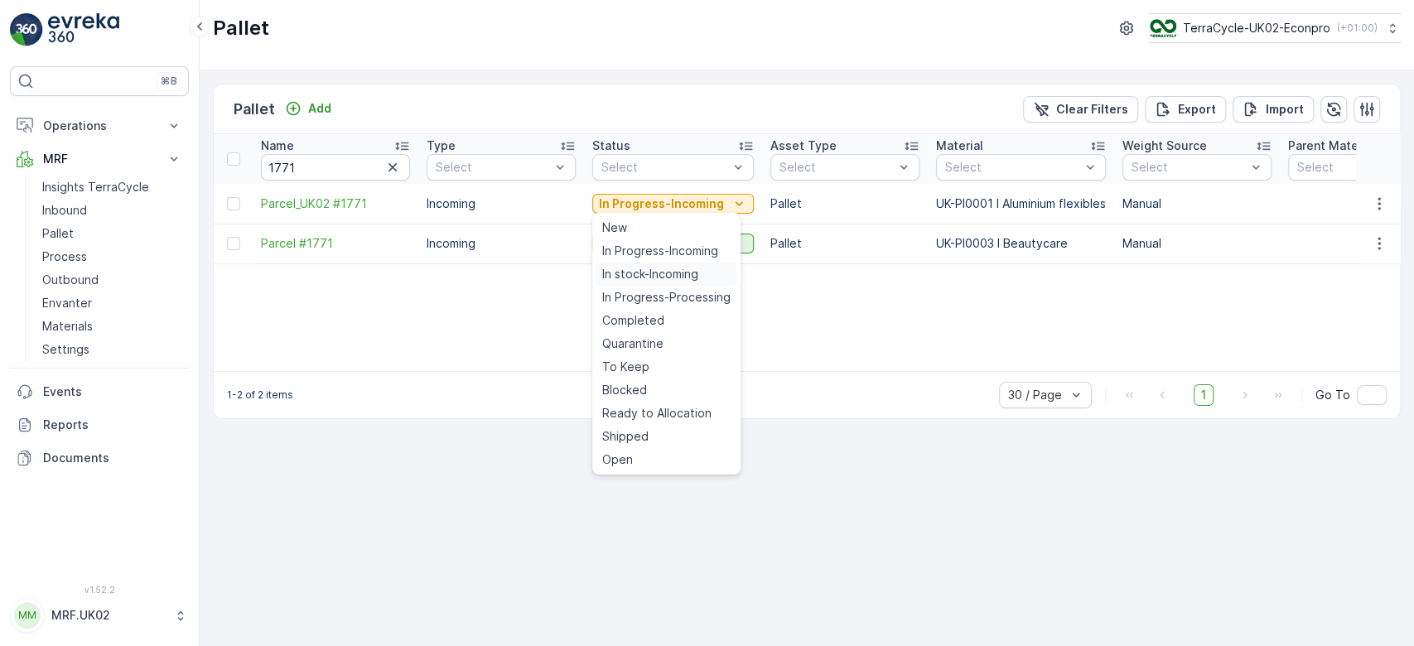
click at [664, 272] on span "In stock-Incoming" at bounding box center [650, 274] width 96 height 17
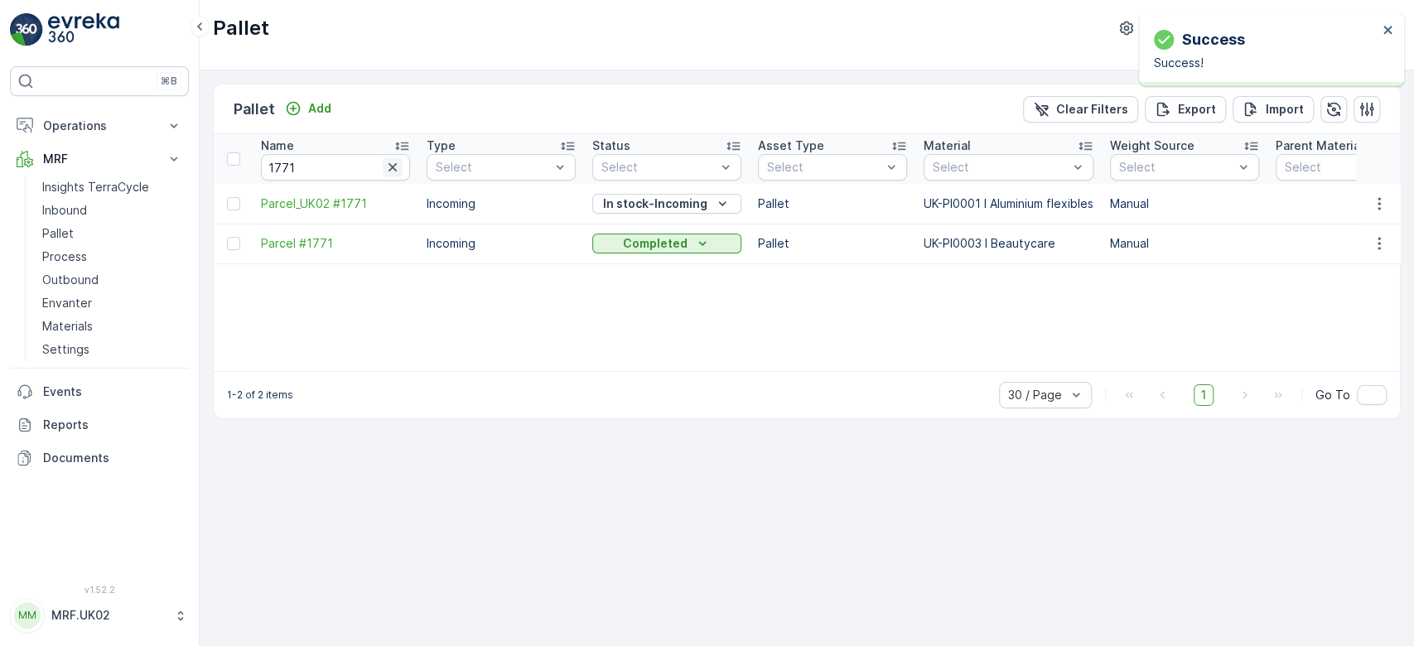
click at [395, 168] on icon "button" at bounding box center [392, 167] width 17 height 17
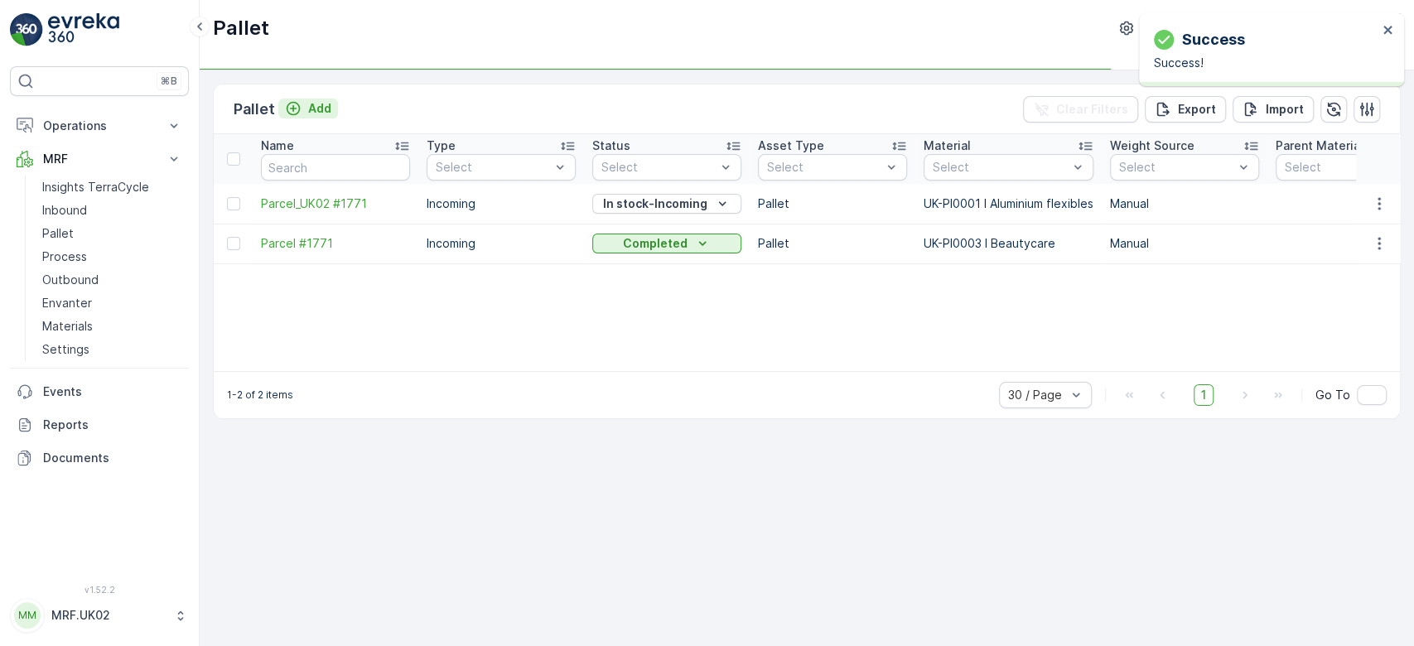
click at [296, 106] on icon "Add" at bounding box center [293, 108] width 17 height 17
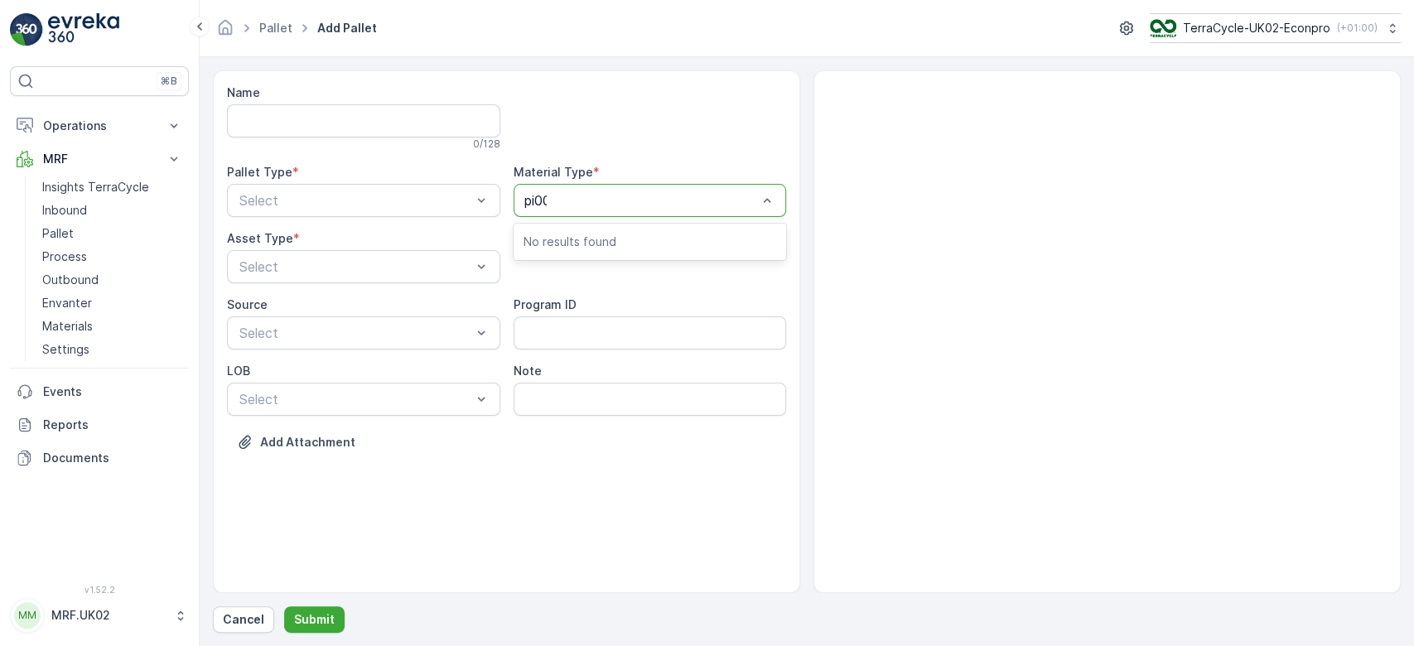
type input "pi000"
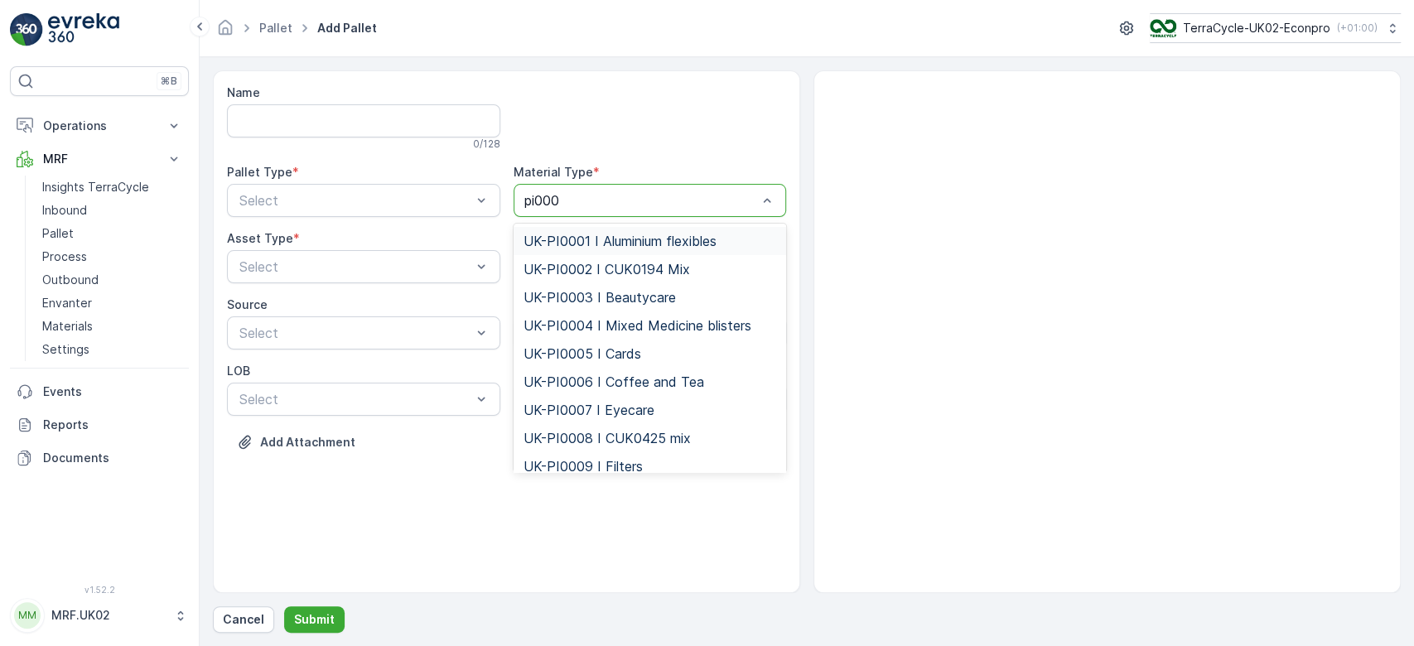
click at [610, 235] on span "UK-PI0001 I Aluminium flexibles" at bounding box center [619, 241] width 193 height 15
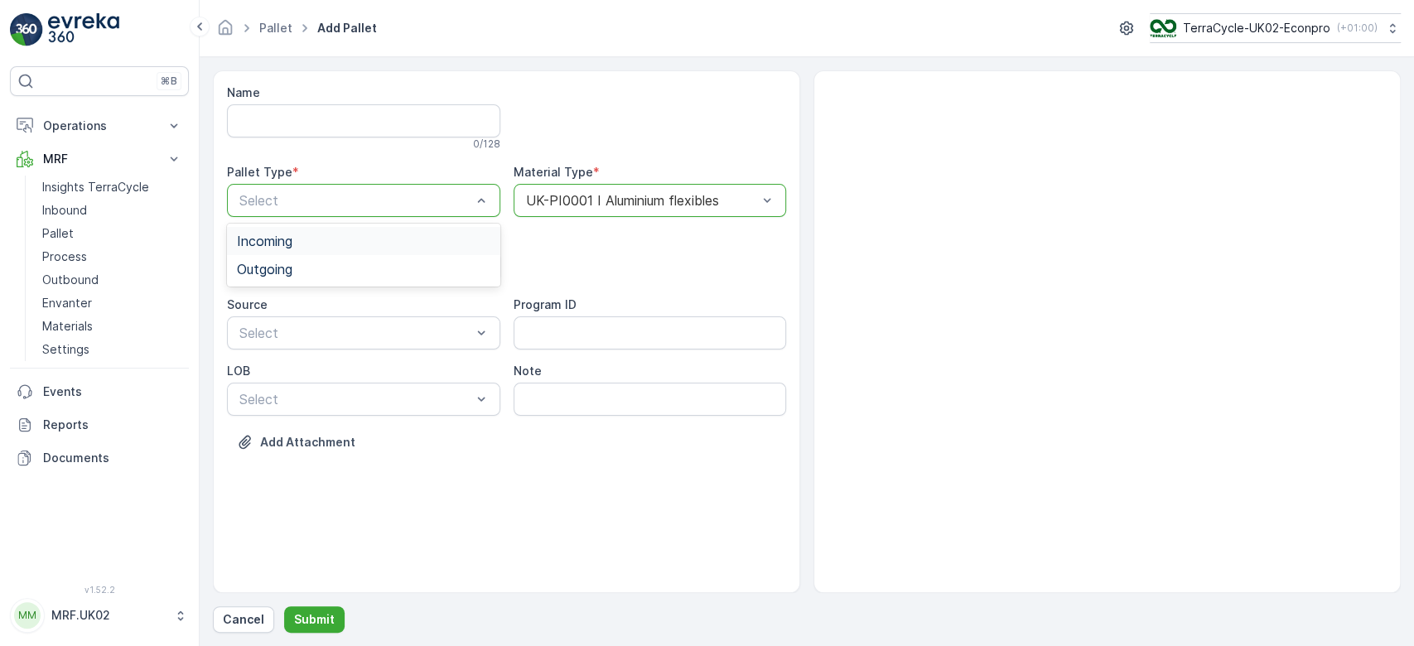
click at [412, 230] on div "Incoming" at bounding box center [363, 241] width 273 height 28
click at [317, 333] on div "Pallet" at bounding box center [363, 335] width 253 height 15
click at [297, 627] on p "Submit" at bounding box center [314, 619] width 41 height 17
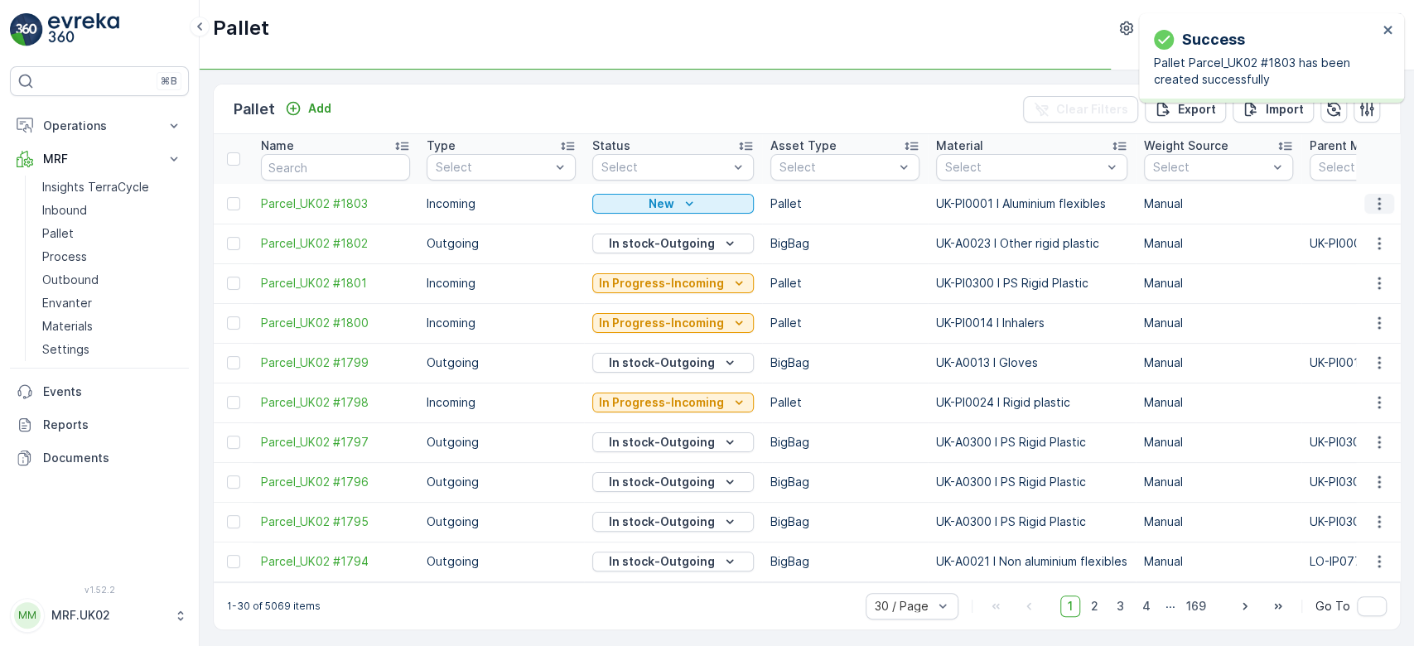
click at [1374, 196] on icon "button" at bounding box center [1379, 203] width 17 height 17
click at [1368, 318] on div "Print QR" at bounding box center [1358, 320] width 109 height 23
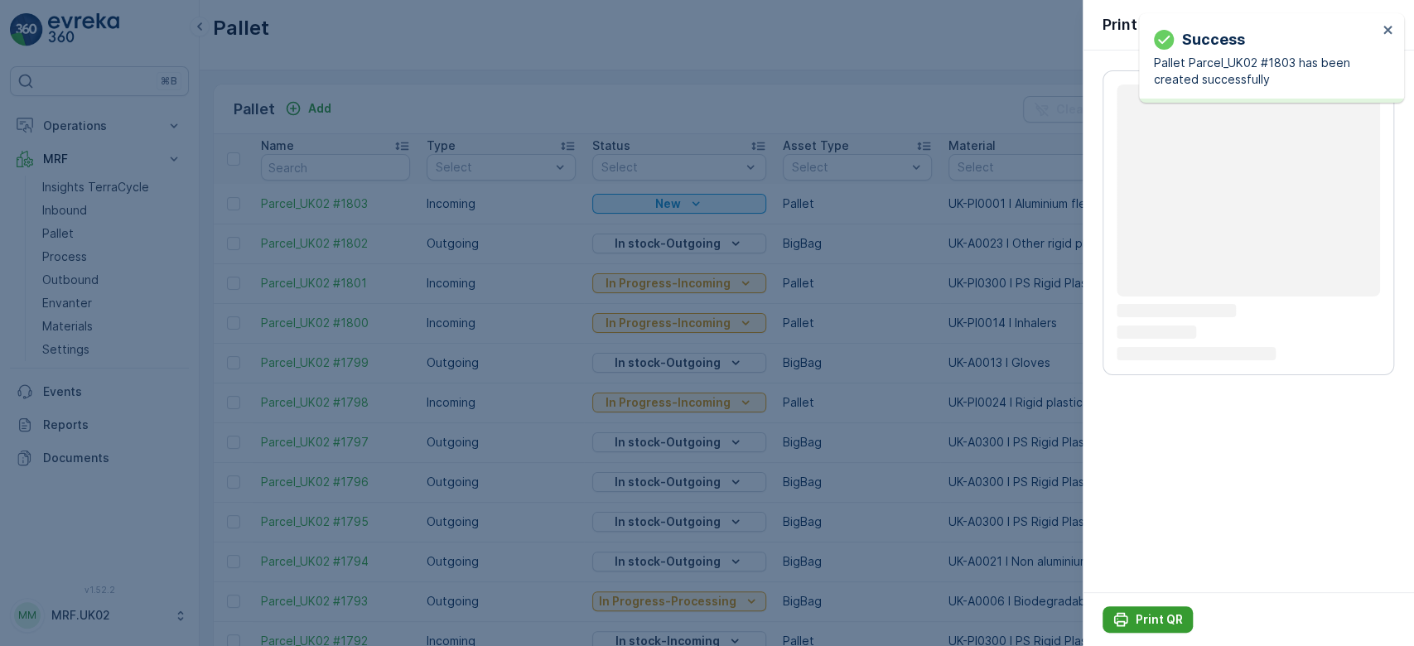
click at [1163, 619] on p "Print QR" at bounding box center [1158, 619] width 47 height 17
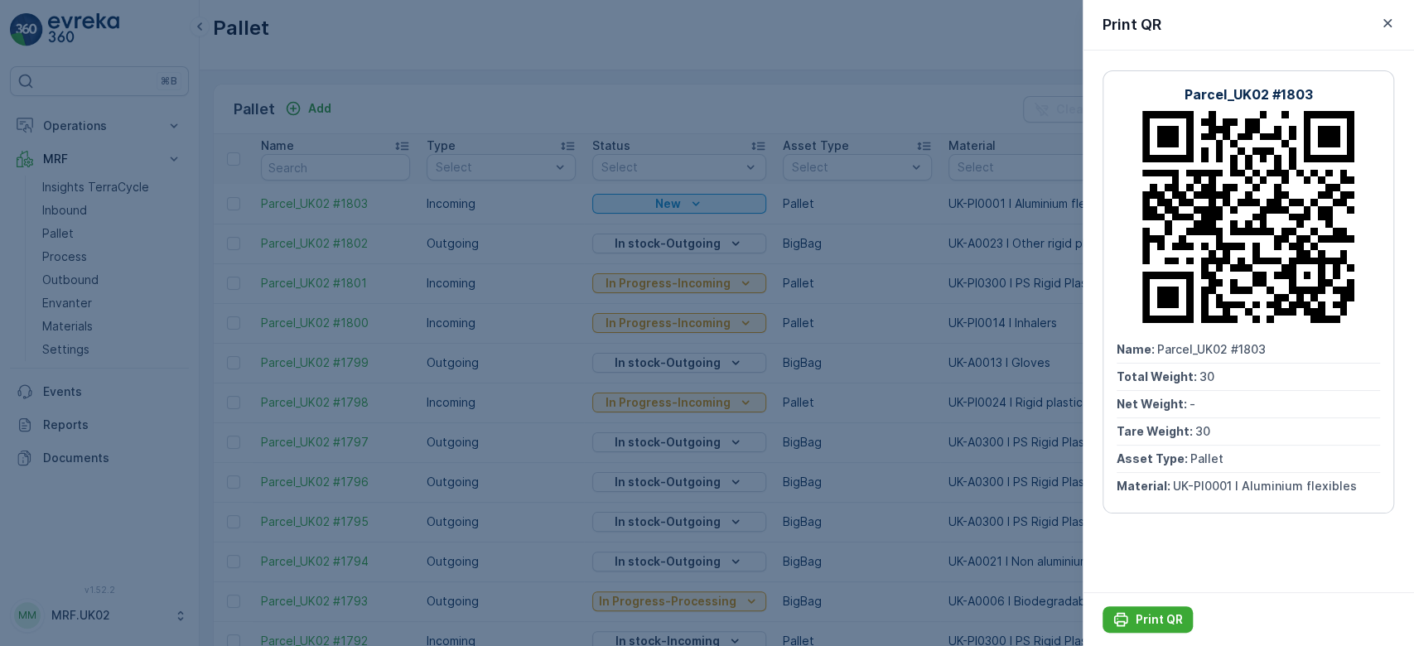
click at [49, 205] on div at bounding box center [707, 323] width 1414 height 646
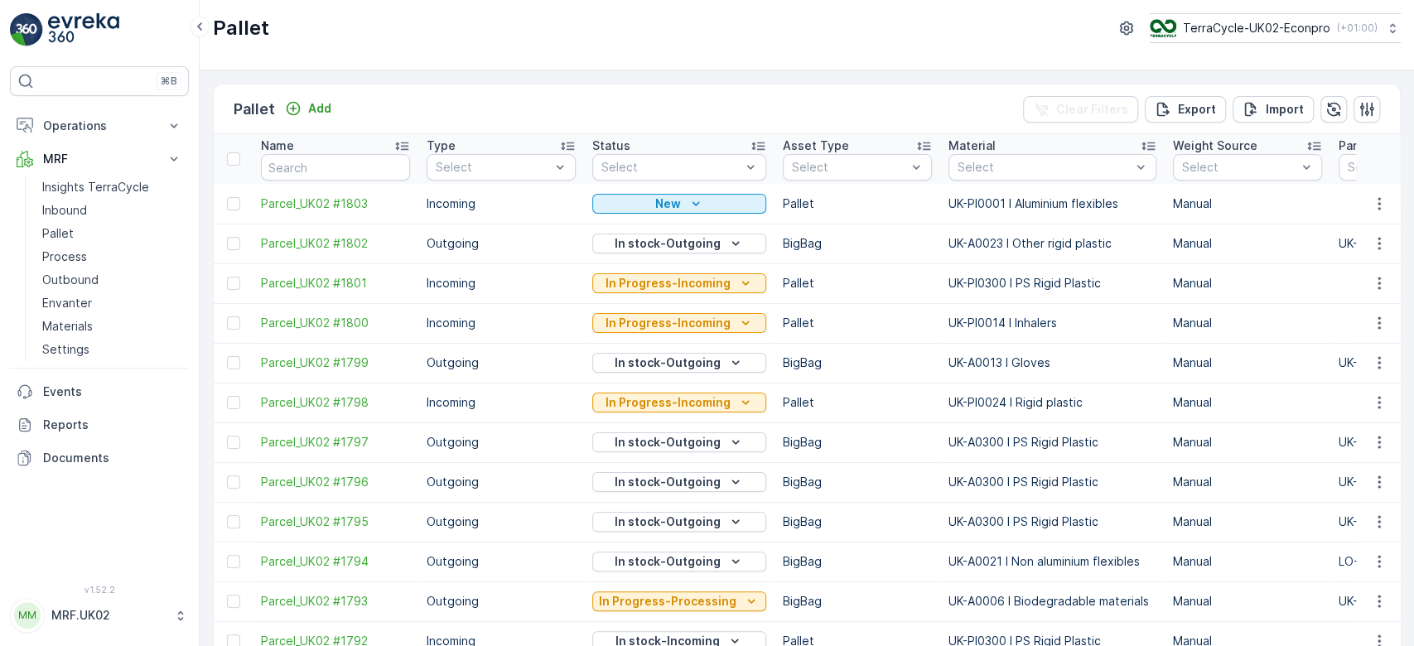
click at [49, 205] on p "Inbound" at bounding box center [64, 210] width 45 height 17
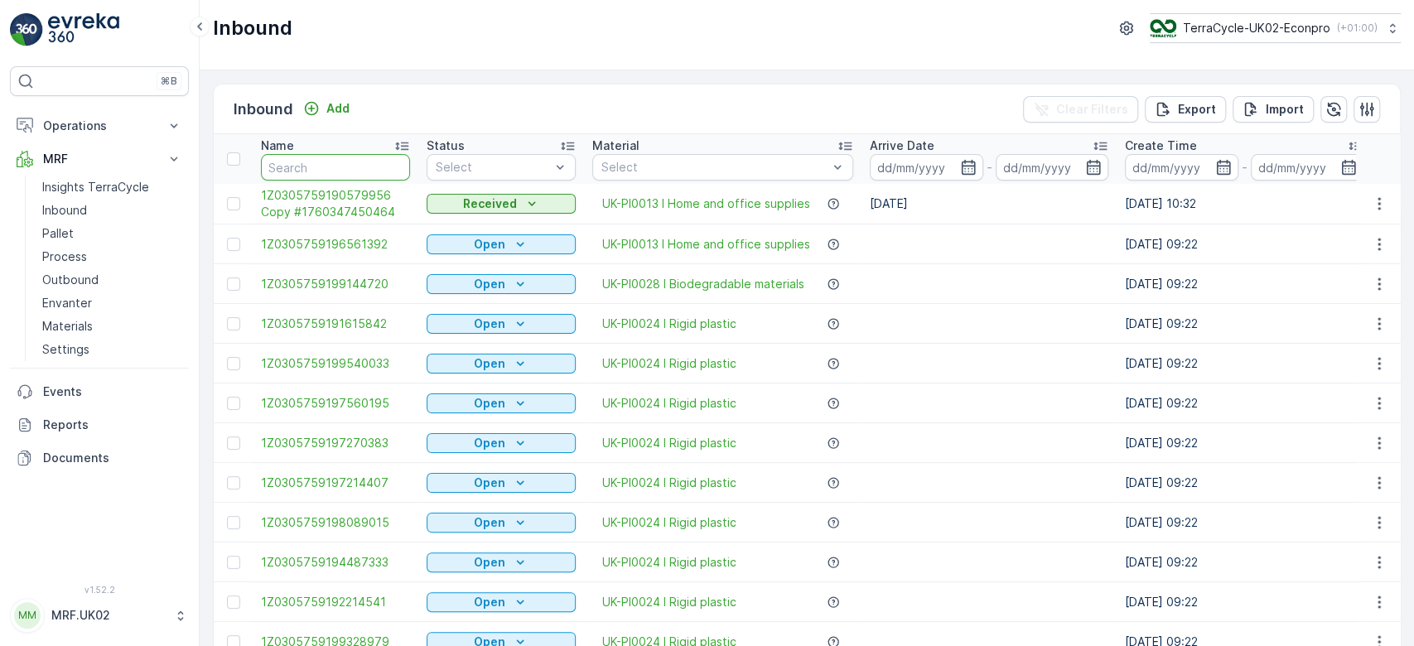
click at [288, 161] on input "text" at bounding box center [335, 167] width 149 height 26
